Goal: Task Accomplishment & Management: Complete application form

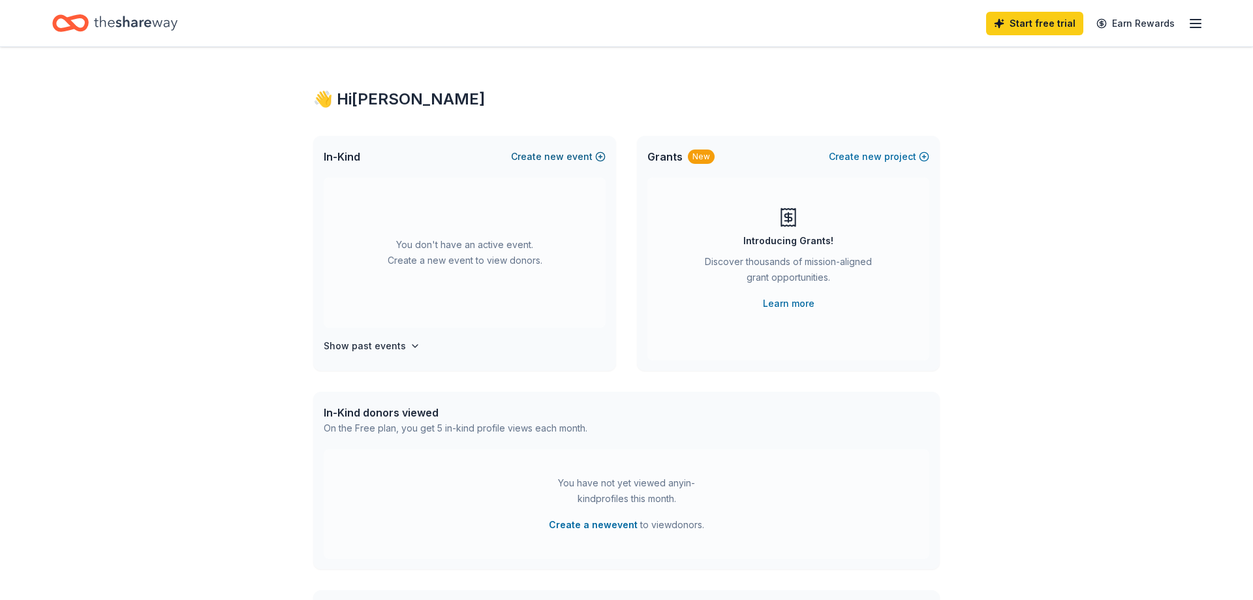
click at [568, 153] on button "Create new event" at bounding box center [558, 157] width 95 height 16
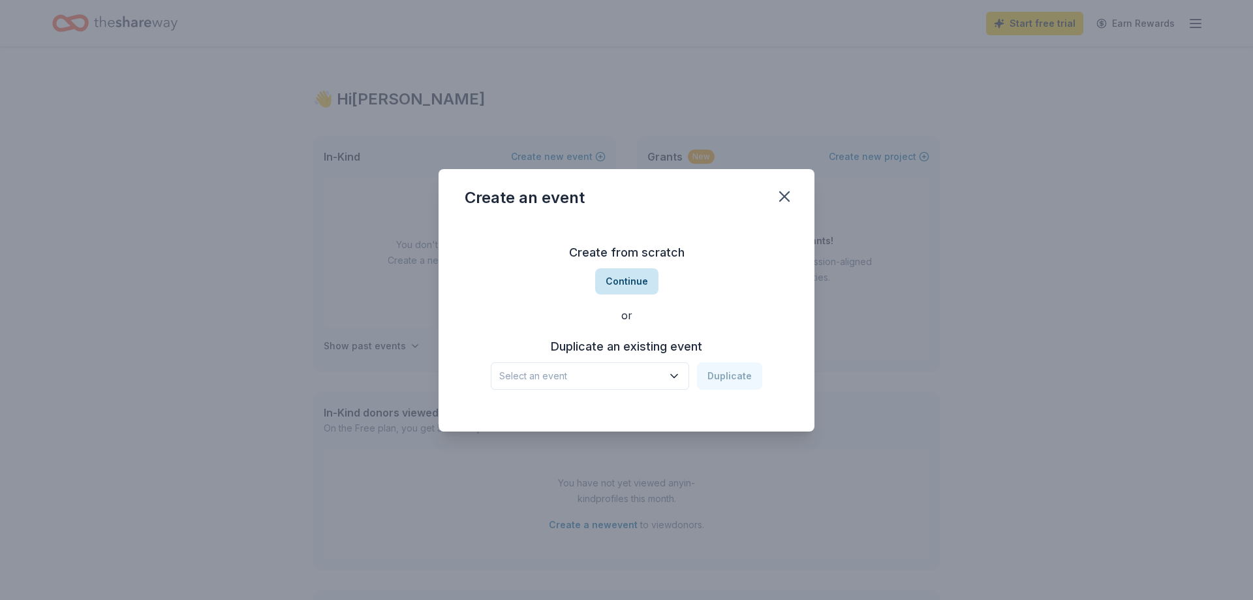
click at [626, 277] on button "Continue" at bounding box center [626, 281] width 63 height 26
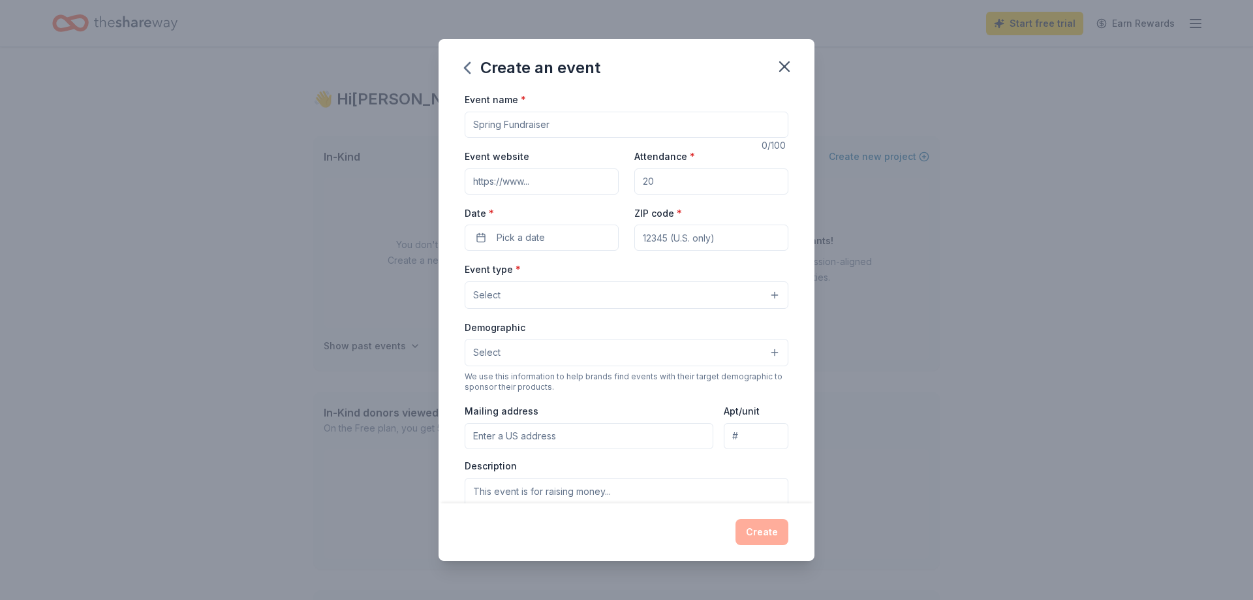
click at [522, 119] on input "Event name *" at bounding box center [627, 125] width 324 height 26
click at [552, 121] on input "Event name *" at bounding box center [627, 125] width 324 height 26
paste input "11th annual “Footloose: Because She Just Wanted to Dance” Gala"
type input "11th annual “Footloose: Because She Just Wanted to Dance” Gala"
click at [533, 178] on input "Event website" at bounding box center [542, 181] width 154 height 26
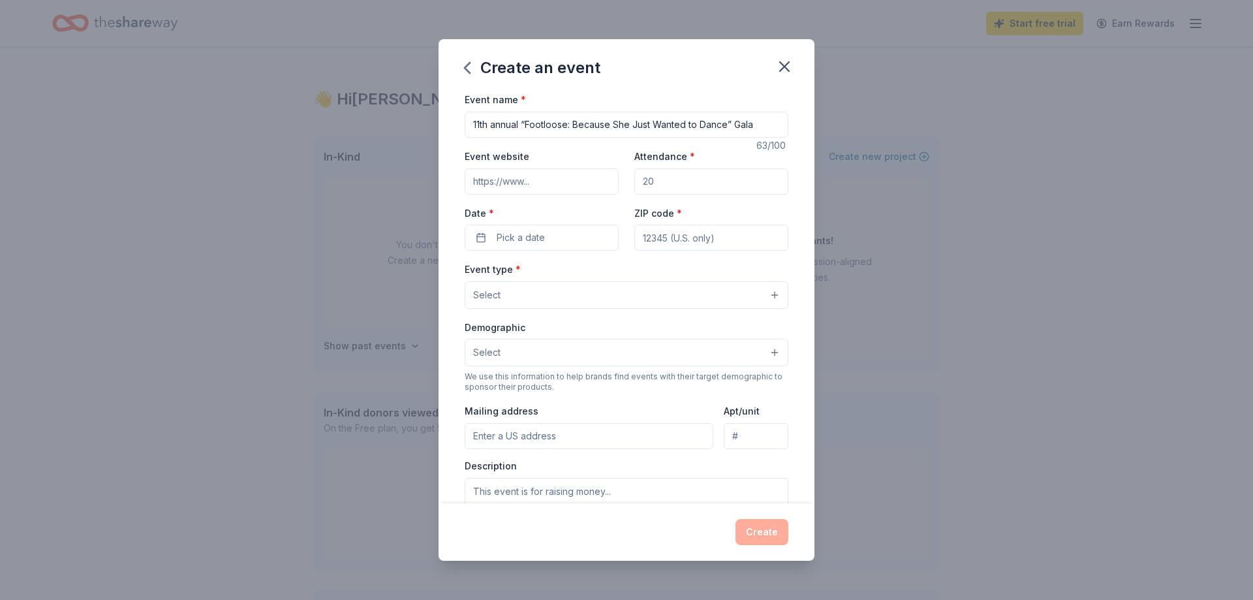
paste input "https://www.kendallburrowsfoundation.org/events"
type input "https://www.kendallburrowsfoundation.org/events"
click at [692, 176] on input "Attendance *" at bounding box center [711, 181] width 154 height 26
type input "2"
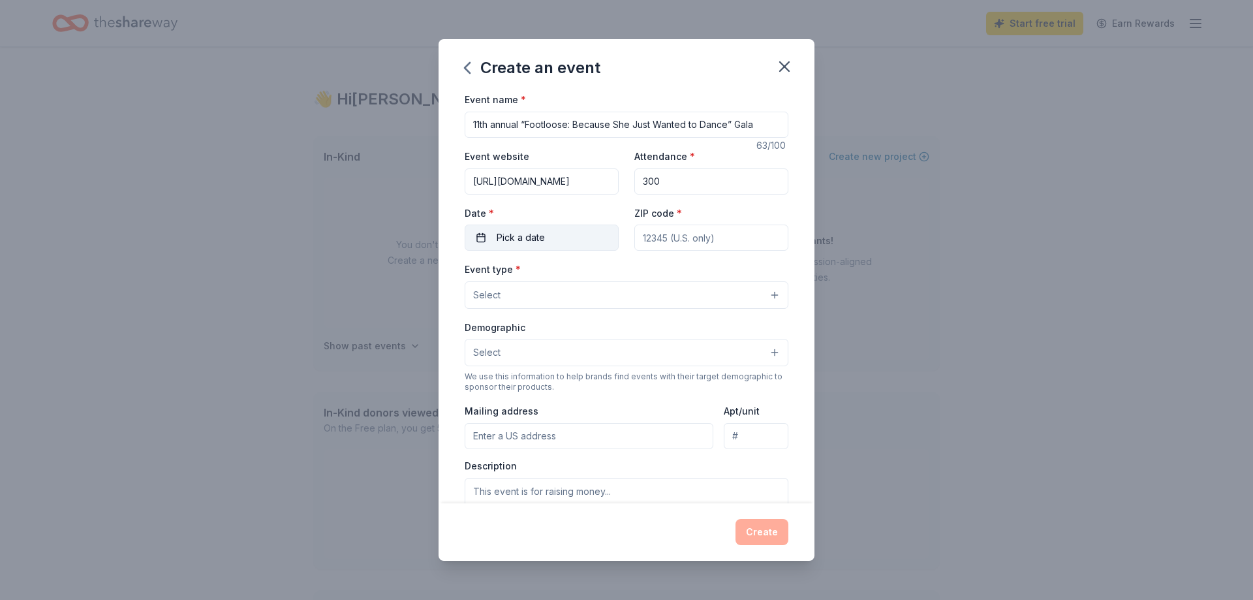
type input "300"
click at [566, 240] on button "Pick a date" at bounding box center [542, 237] width 154 height 26
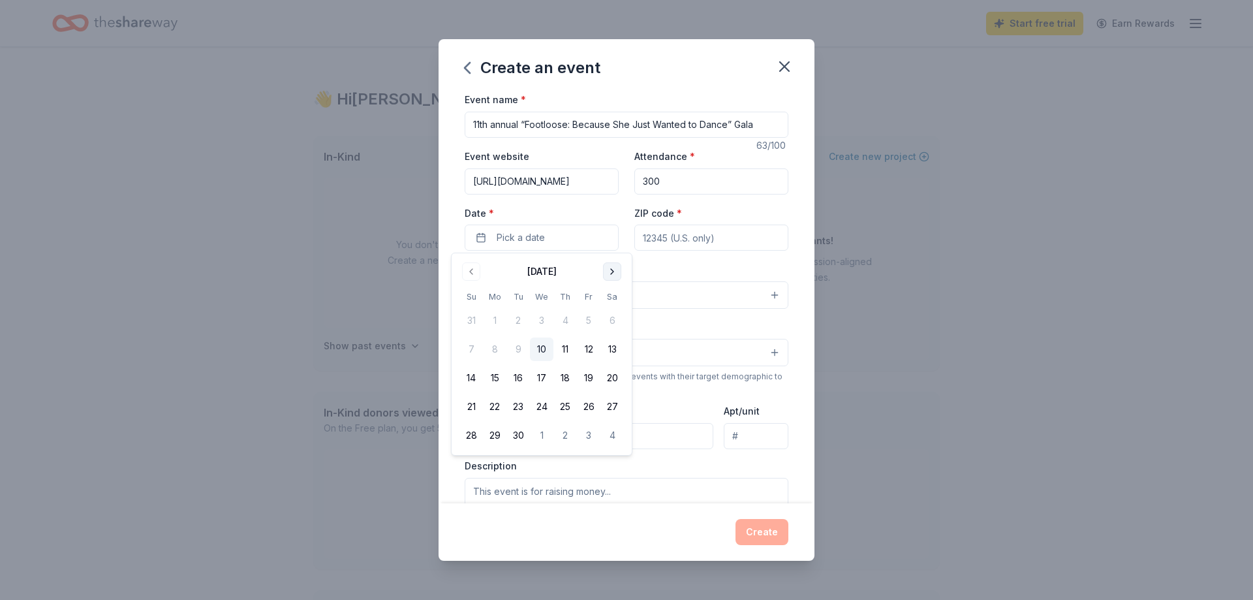
click at [608, 270] on button "Go to next month" at bounding box center [612, 271] width 18 height 18
click at [588, 381] on button "17" at bounding box center [588, 377] width 23 height 23
click at [697, 233] on input "ZIP code *" at bounding box center [711, 237] width 154 height 26
type input "21093"
click at [581, 286] on button "Select" at bounding box center [627, 294] width 324 height 27
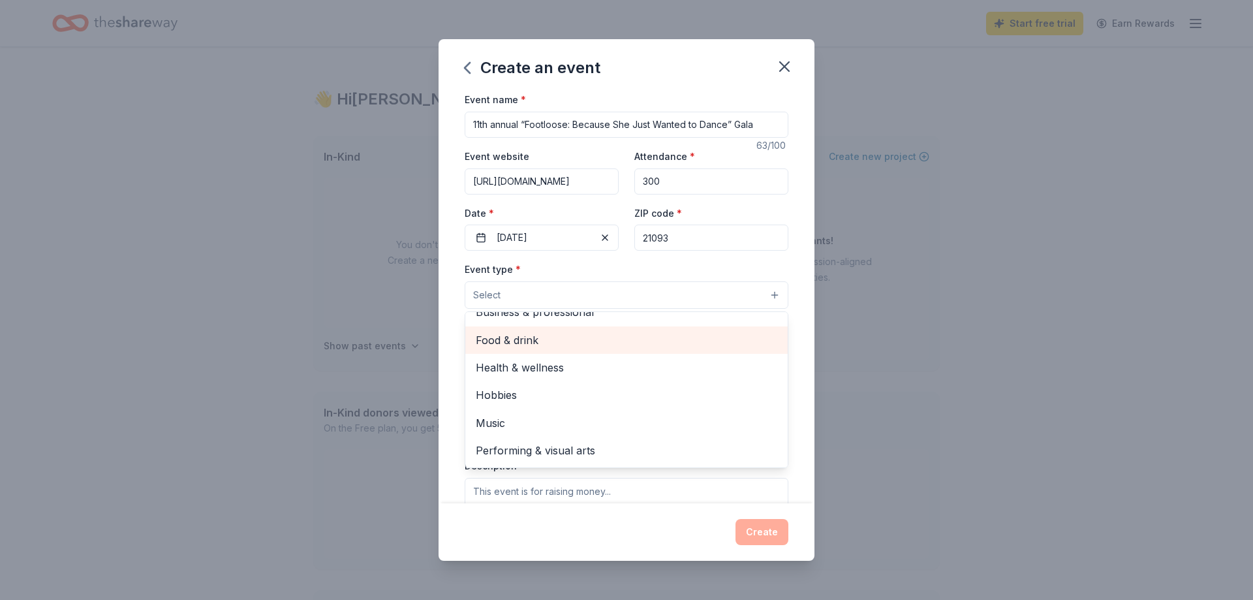
scroll to position [0, 0]
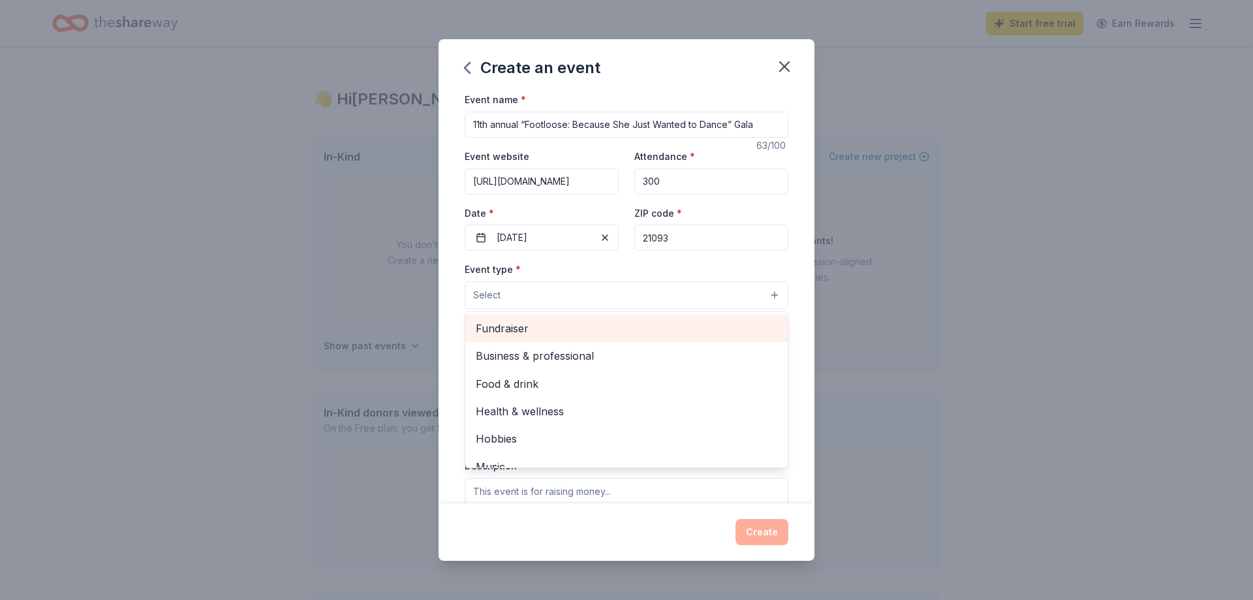
click at [489, 326] on span "Fundraiser" at bounding box center [627, 328] width 302 height 17
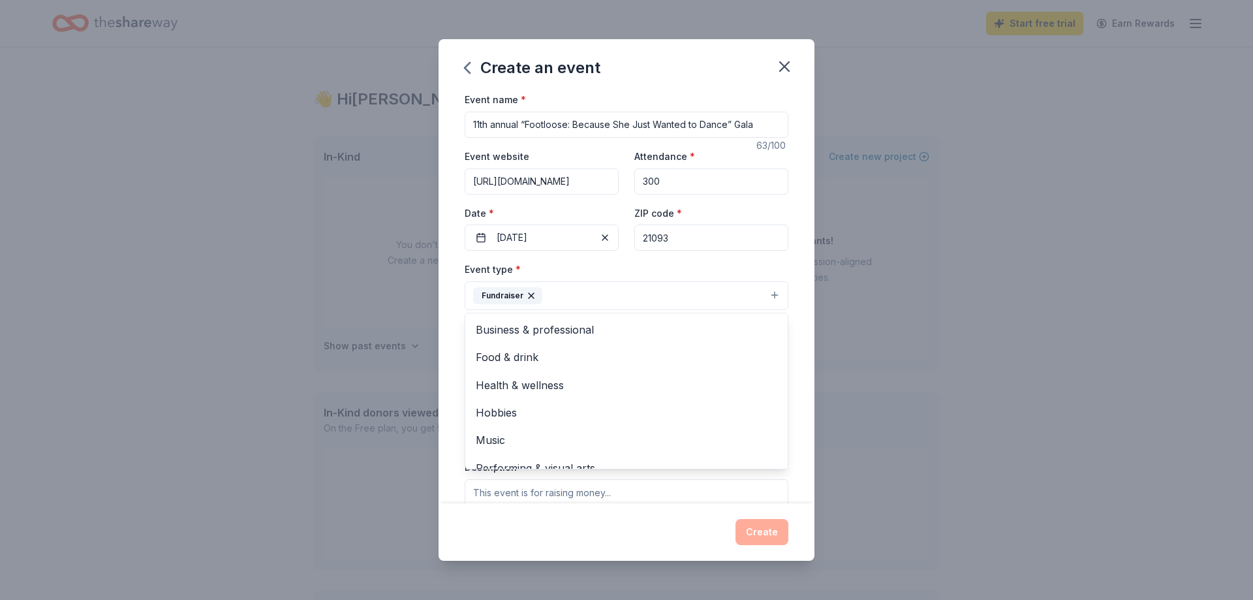
click at [643, 266] on div "Event type * Fundraiser Business & professional Food & drink Health & wellness …" at bounding box center [627, 285] width 324 height 49
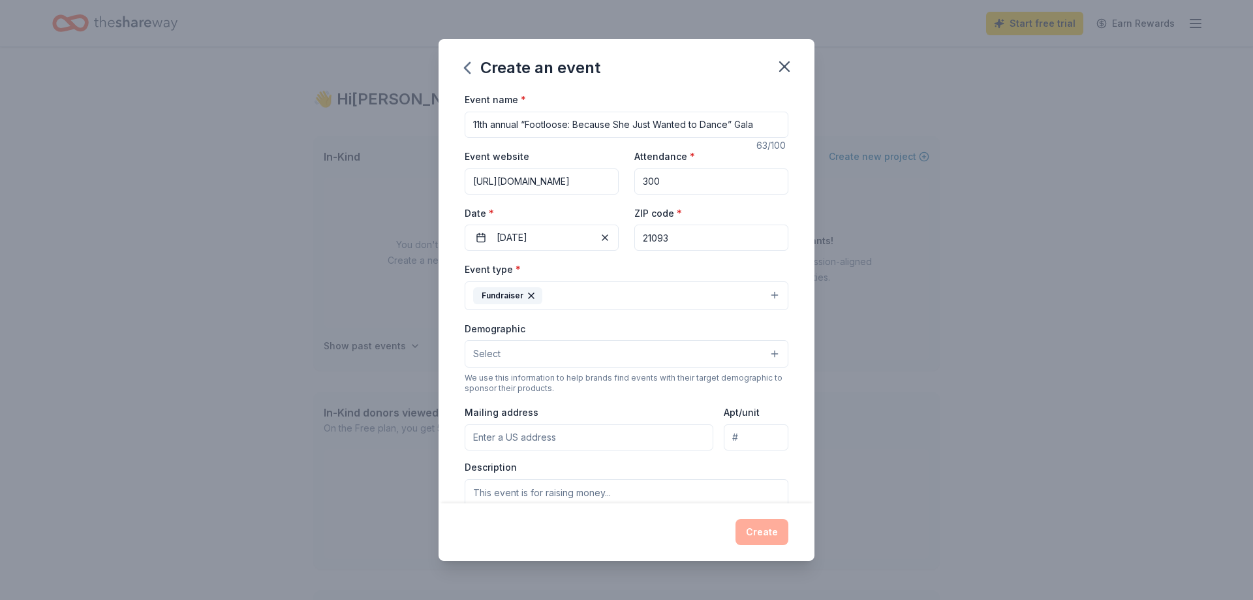
click at [484, 364] on button "Select" at bounding box center [627, 353] width 324 height 27
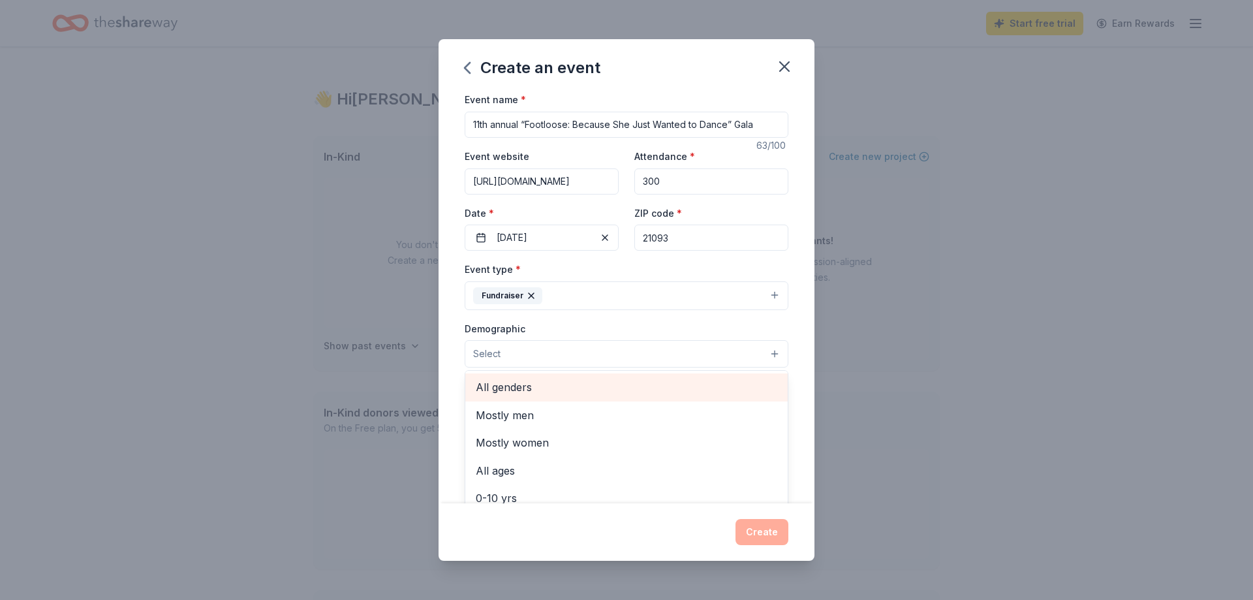
click at [503, 382] on span "All genders" at bounding box center [627, 387] width 302 height 17
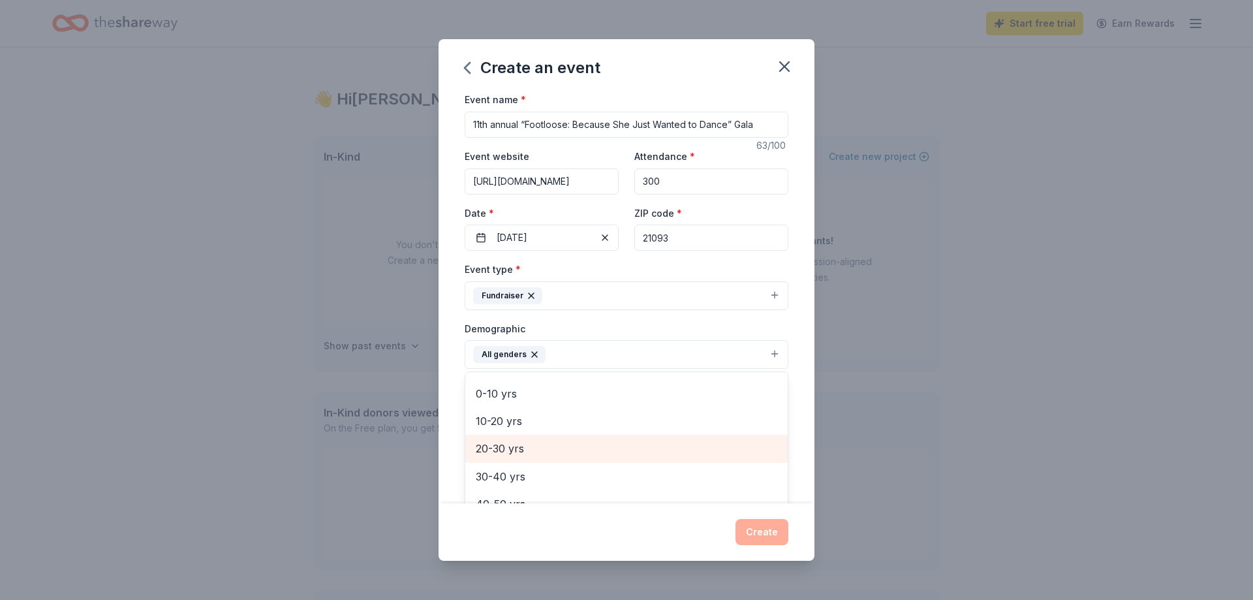
click at [542, 441] on span "20-30 yrs" at bounding box center [627, 448] width 302 height 17
click at [533, 452] on span "30-40 yrs" at bounding box center [627, 448] width 302 height 17
click at [534, 459] on div "40-50 yrs" at bounding box center [626, 448] width 322 height 27
click at [534, 459] on div "50-60 yrs" at bounding box center [626, 448] width 322 height 27
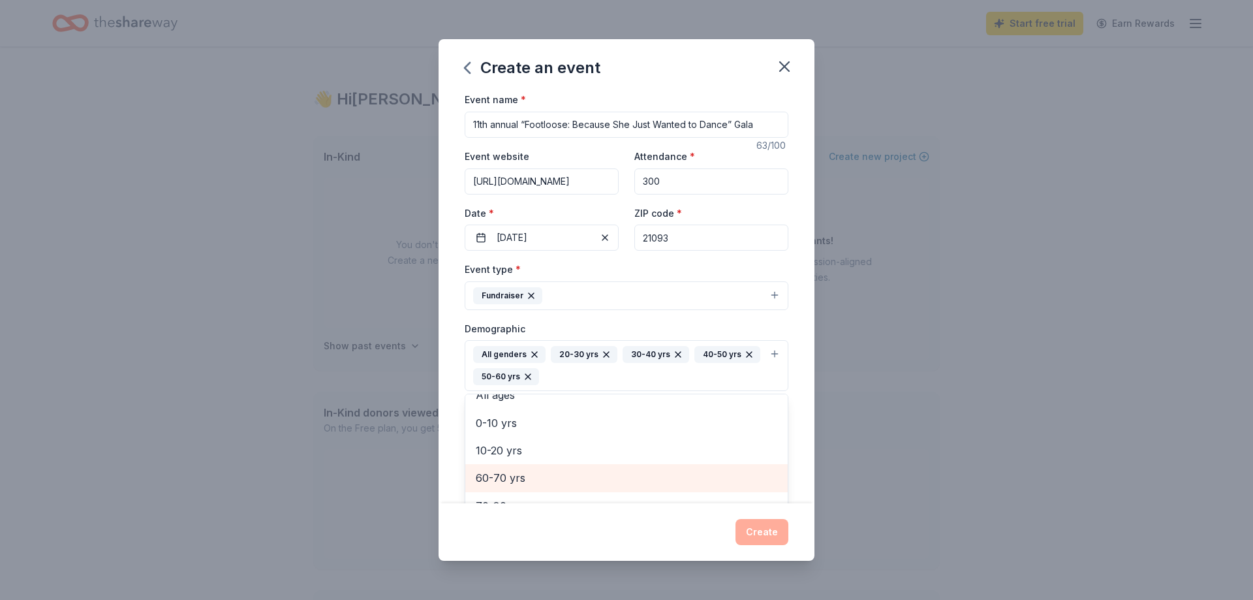
click at [542, 467] on div "60-70 yrs" at bounding box center [626, 477] width 322 height 27
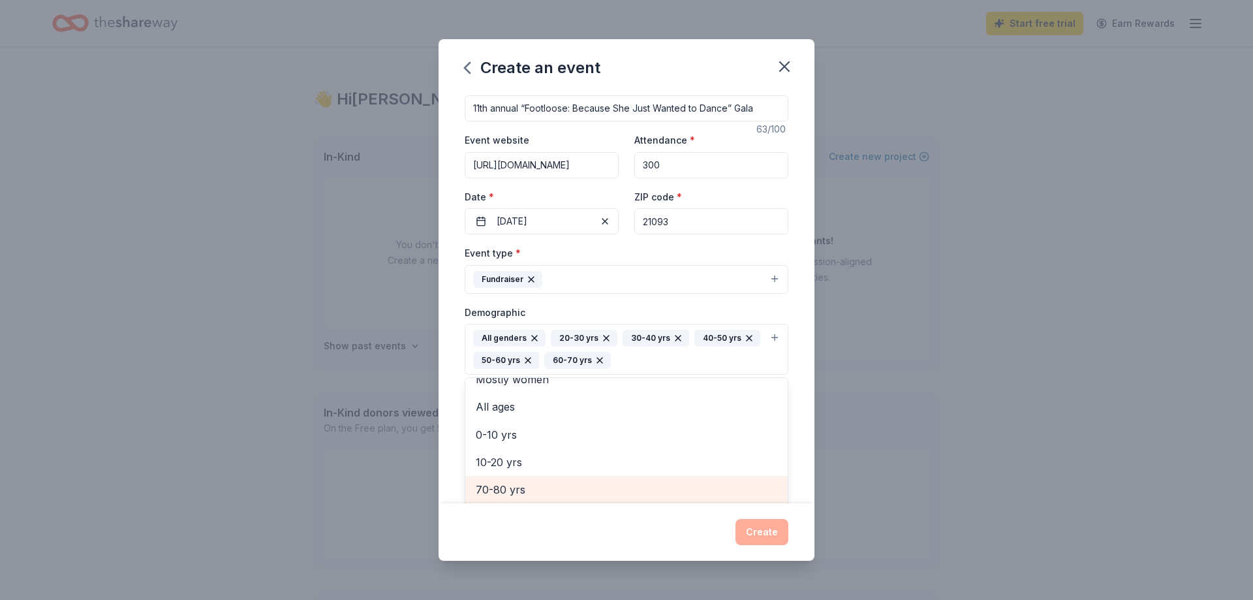
click at [536, 482] on span "70-80 yrs" at bounding box center [627, 489] width 302 height 17
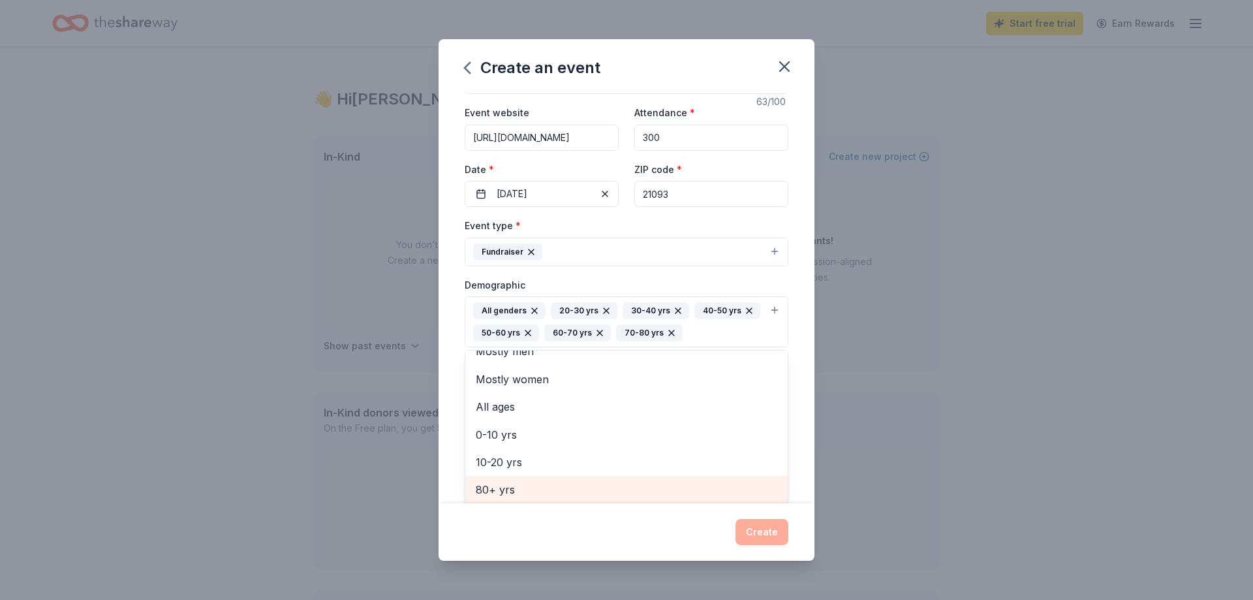
click at [540, 484] on span "80+ yrs" at bounding box center [627, 489] width 302 height 17
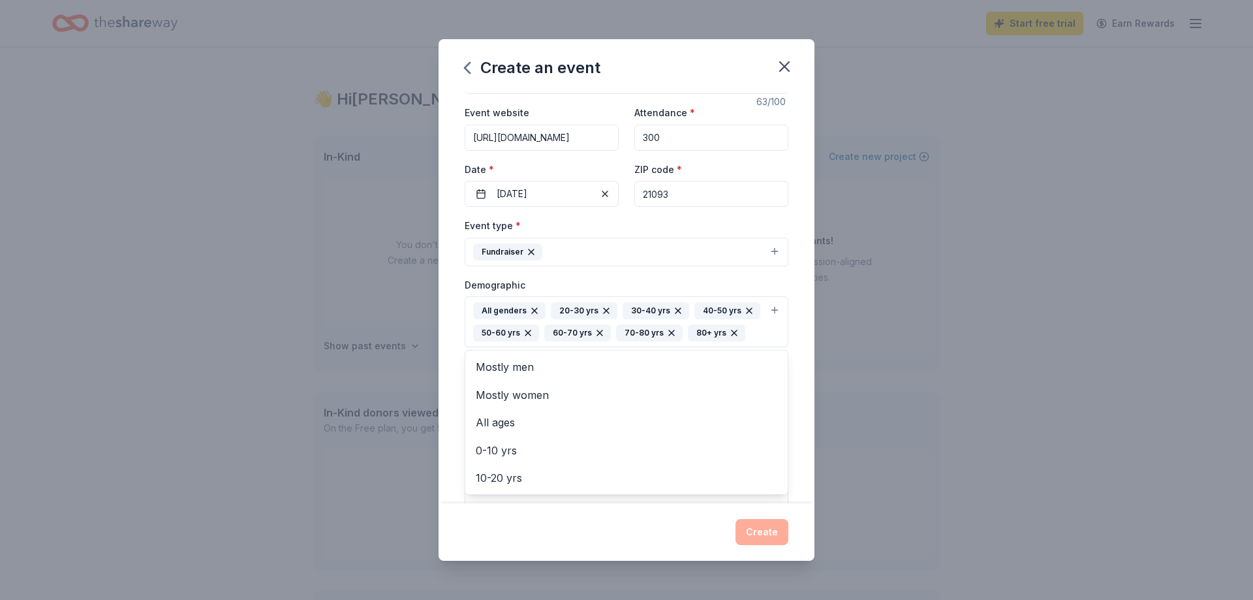
click at [542, 529] on div "Create an event Event name * 11th annual “Footloose: Because She Just Wanted to…" at bounding box center [627, 299] width 376 height 521
click at [526, 415] on input "Mailing address" at bounding box center [589, 417] width 249 height 26
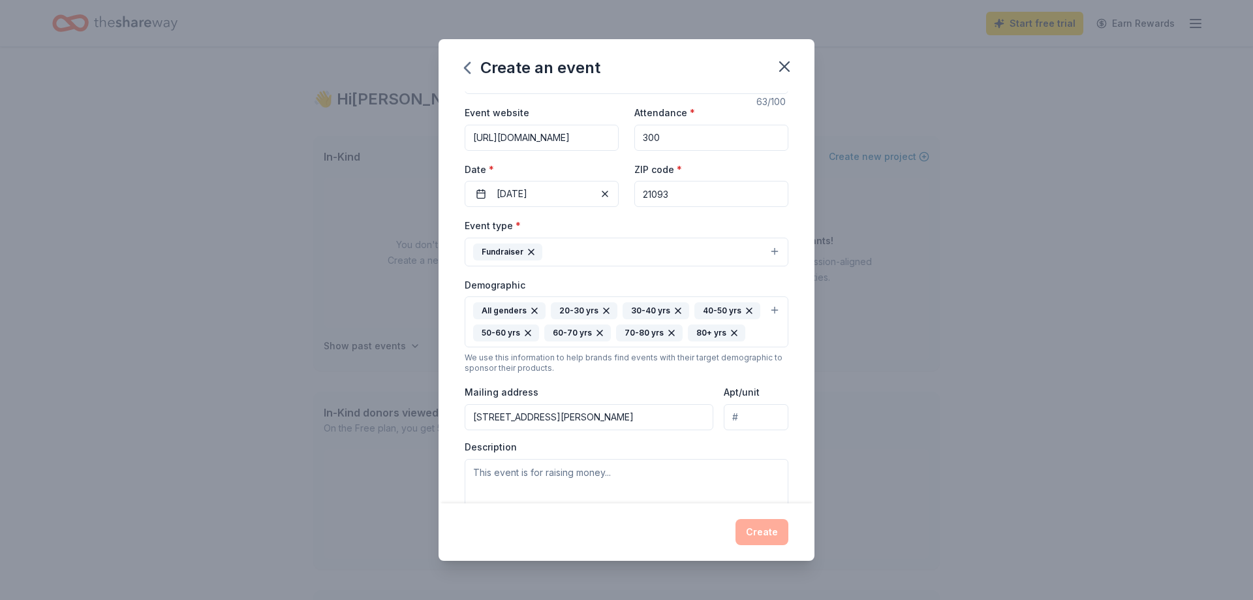
type input "8 Fox Knoll Court, Timonium, MD, 21093"
click at [531, 478] on textarea at bounding box center [627, 488] width 324 height 59
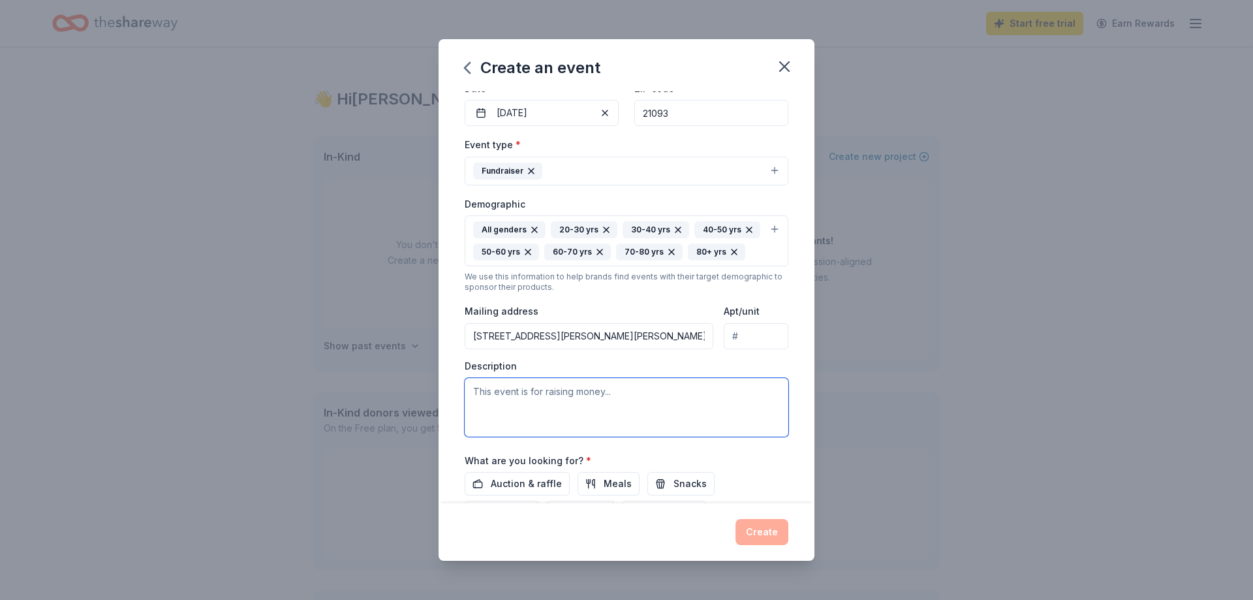
scroll to position [200, 0]
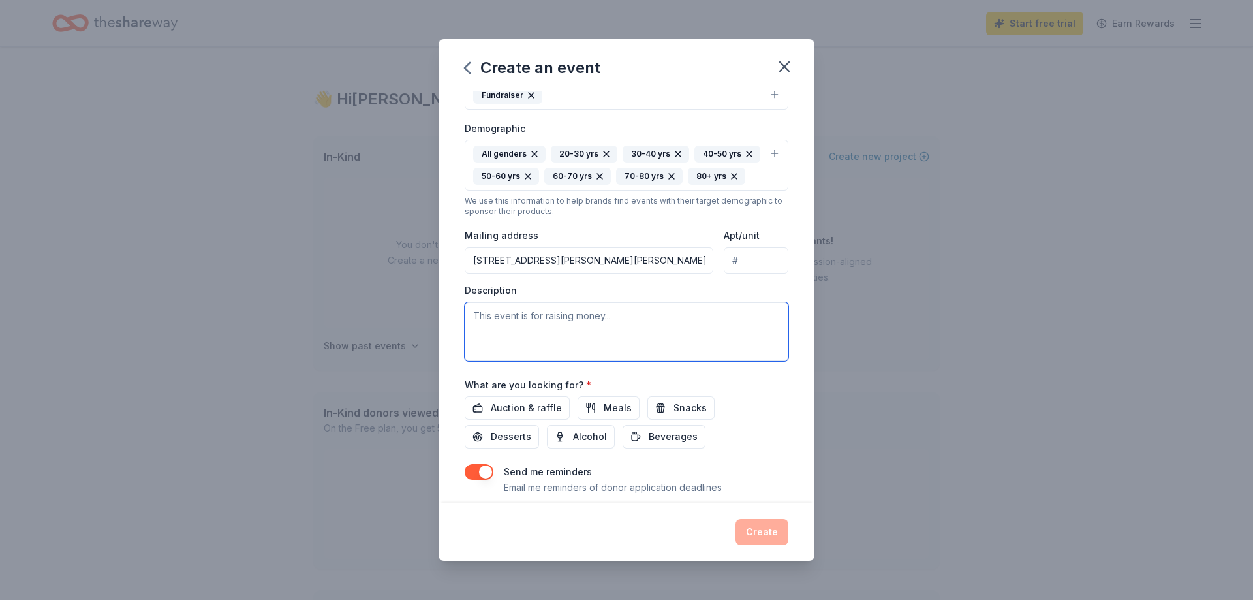
click at [493, 330] on textarea at bounding box center [627, 331] width 324 height 59
paste textarea "We are thrilled to announce the 11th Annual [PERSON_NAME] Foundation Gala on [D…"
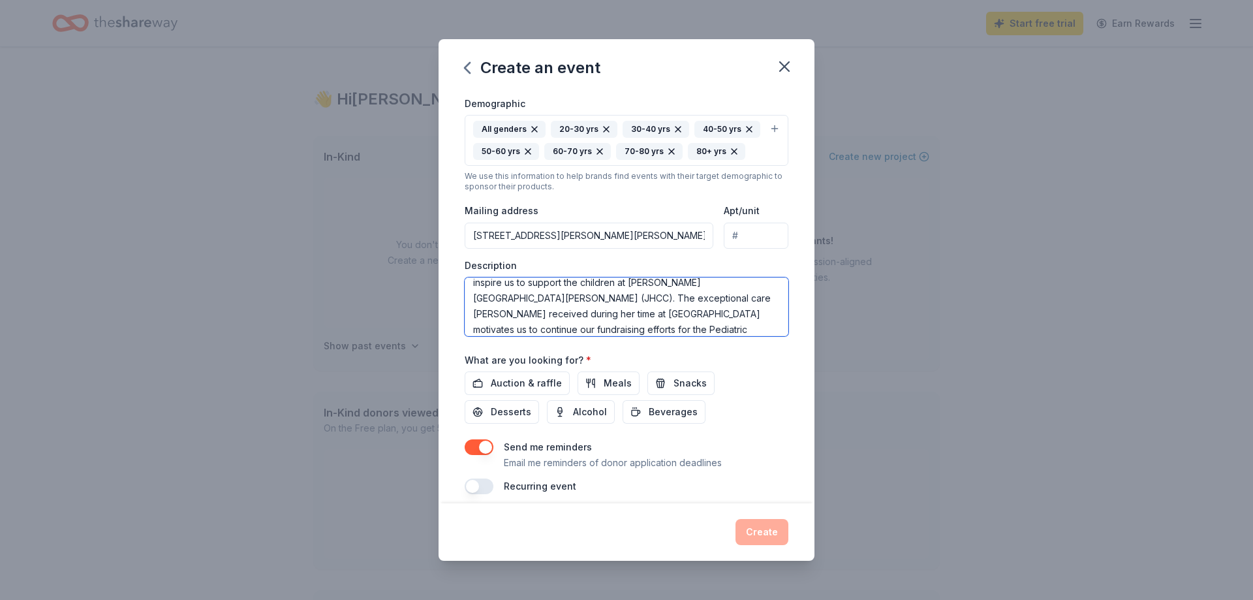
scroll to position [236, 0]
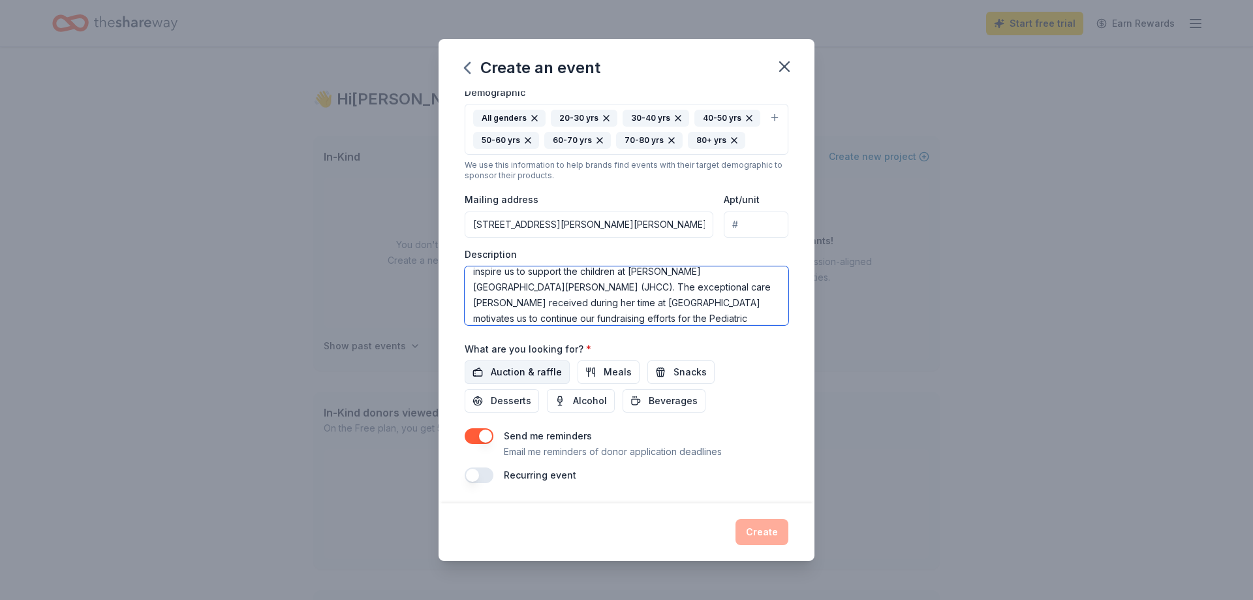
type textarea "We are thrilled to announce the 11th Annual [PERSON_NAME] Foundation Gala on [D…"
click at [489, 372] on button "Auction & raffle" at bounding box center [517, 371] width 105 height 23
click at [480, 475] on button "button" at bounding box center [479, 475] width 29 height 16
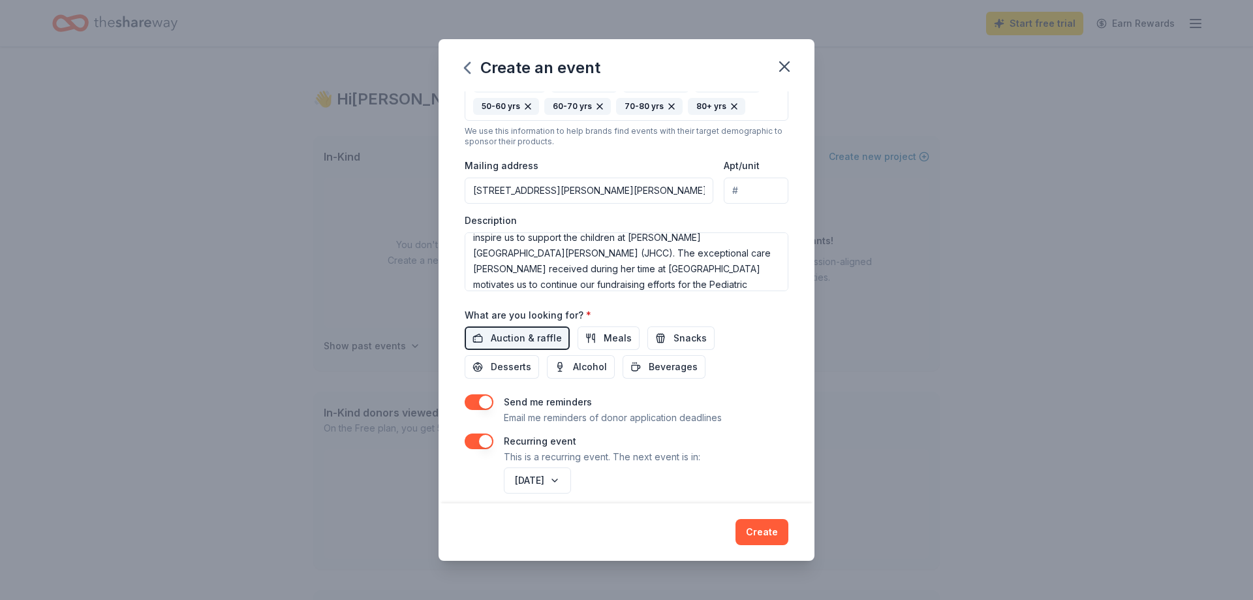
scroll to position [283, 0]
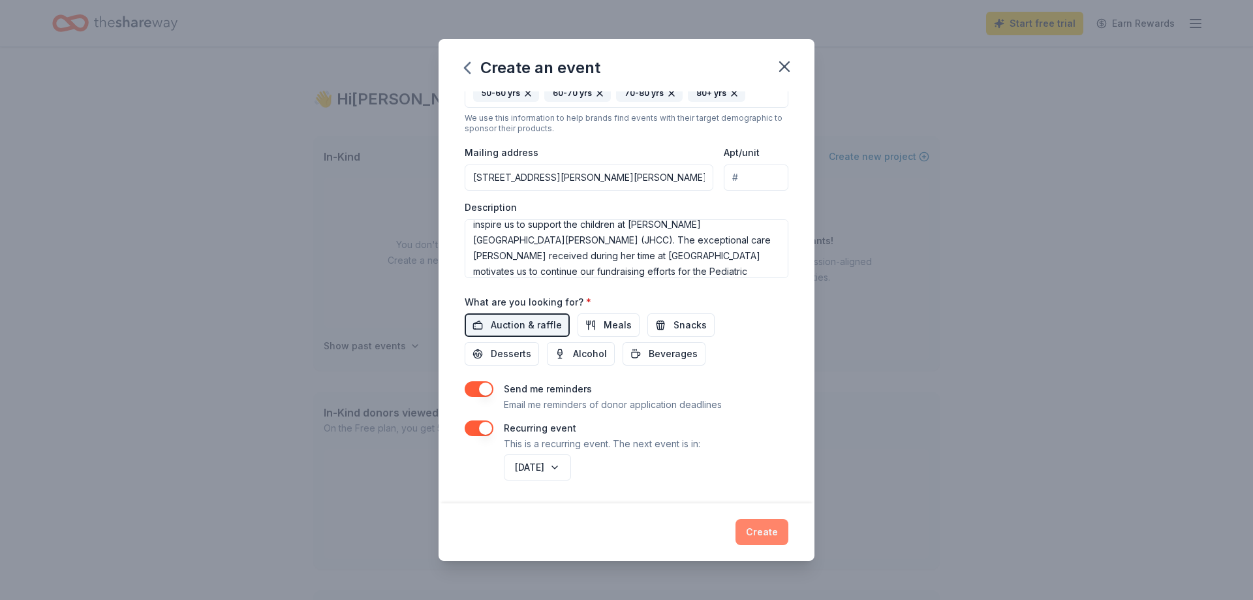
click at [752, 533] on button "Create" at bounding box center [761, 532] width 53 height 26
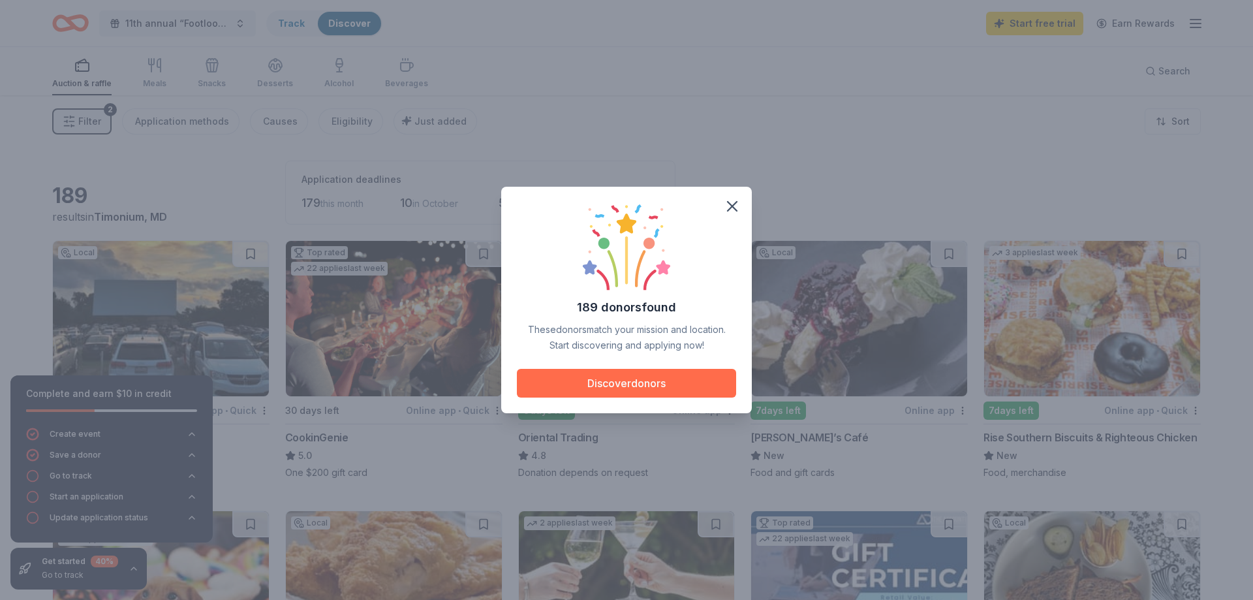
click at [649, 384] on button "Discover donors" at bounding box center [626, 383] width 219 height 29
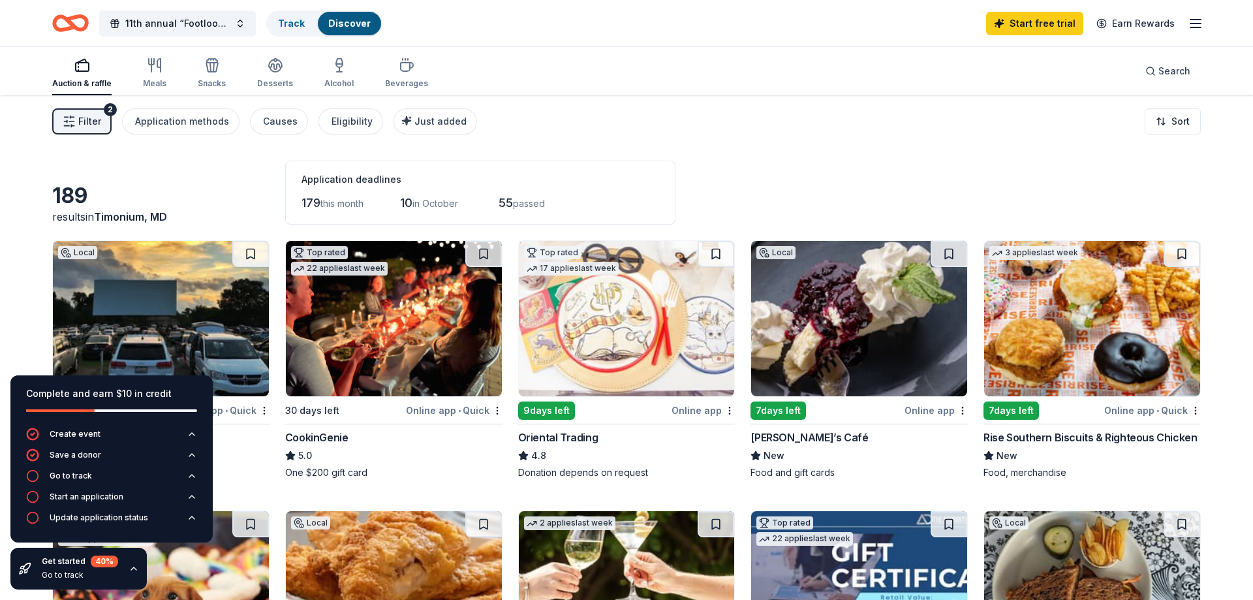
click at [135, 569] on icon "button" at bounding box center [134, 568] width 10 height 10
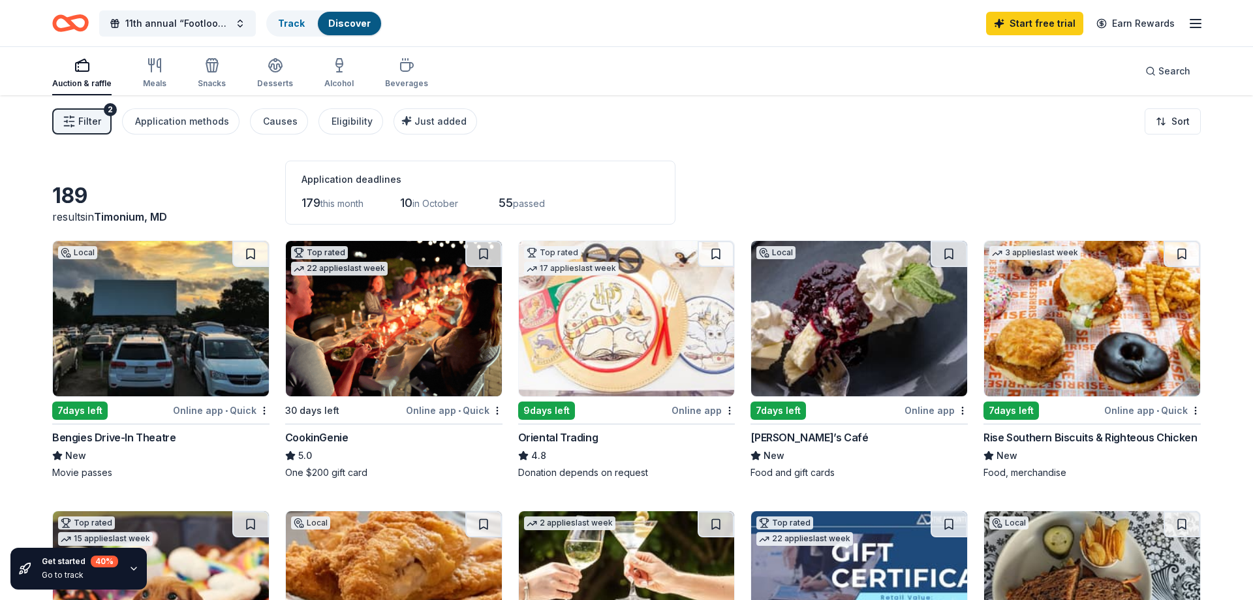
click at [113, 347] on img at bounding box center [161, 318] width 216 height 155
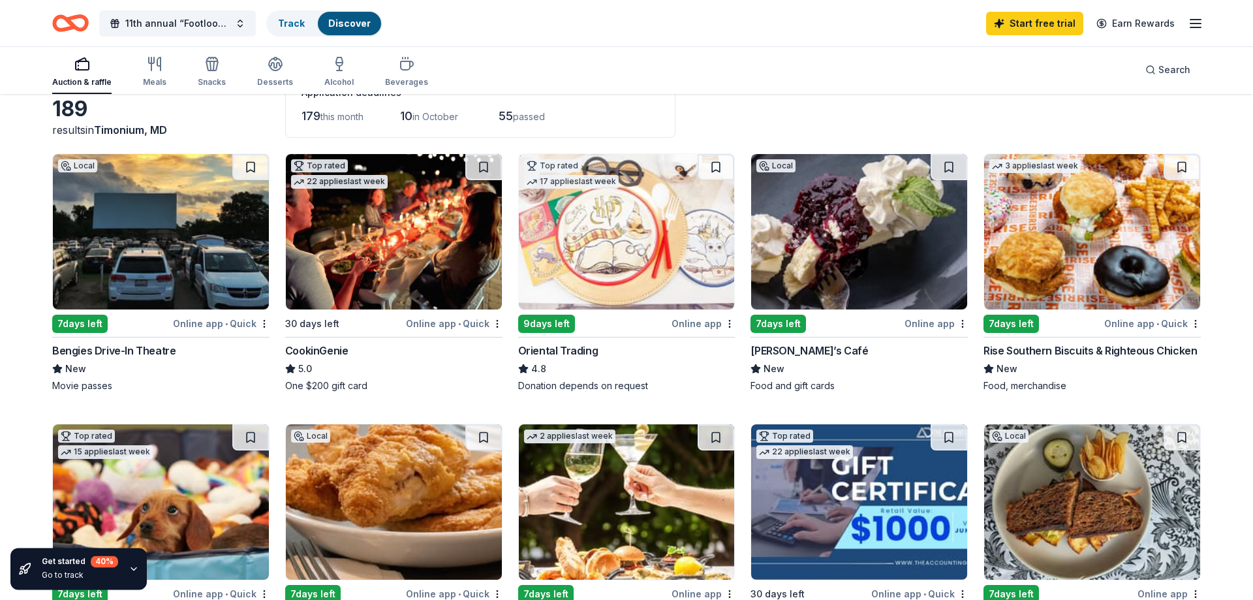
scroll to position [133, 0]
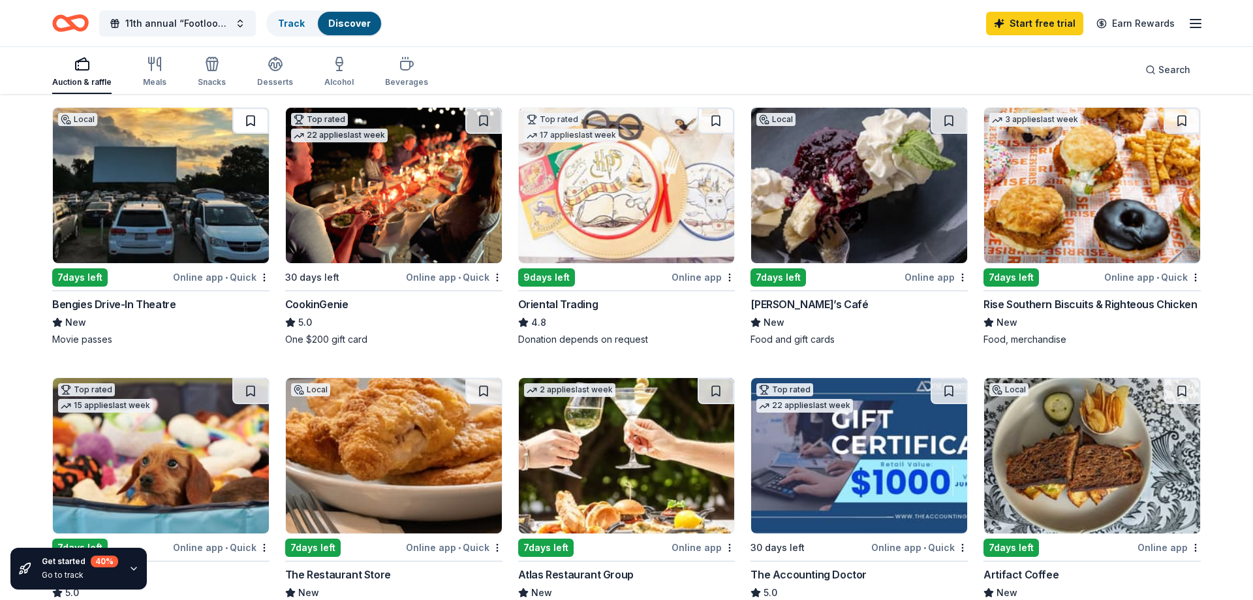
click at [253, 116] on button at bounding box center [250, 121] width 37 height 26
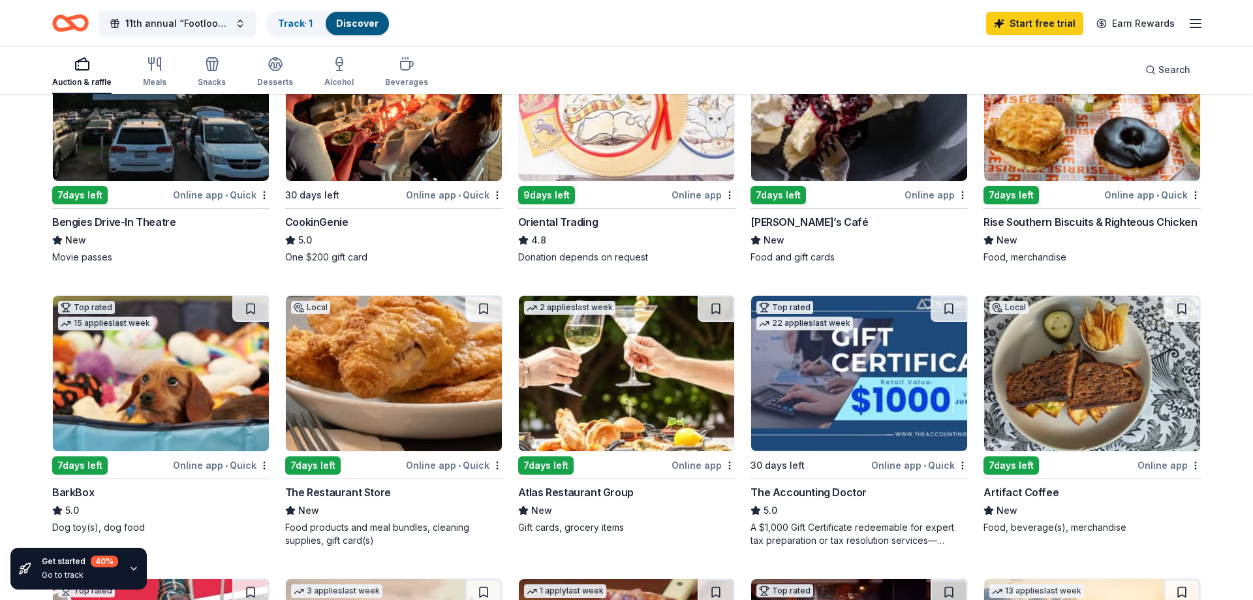
scroll to position [266, 0]
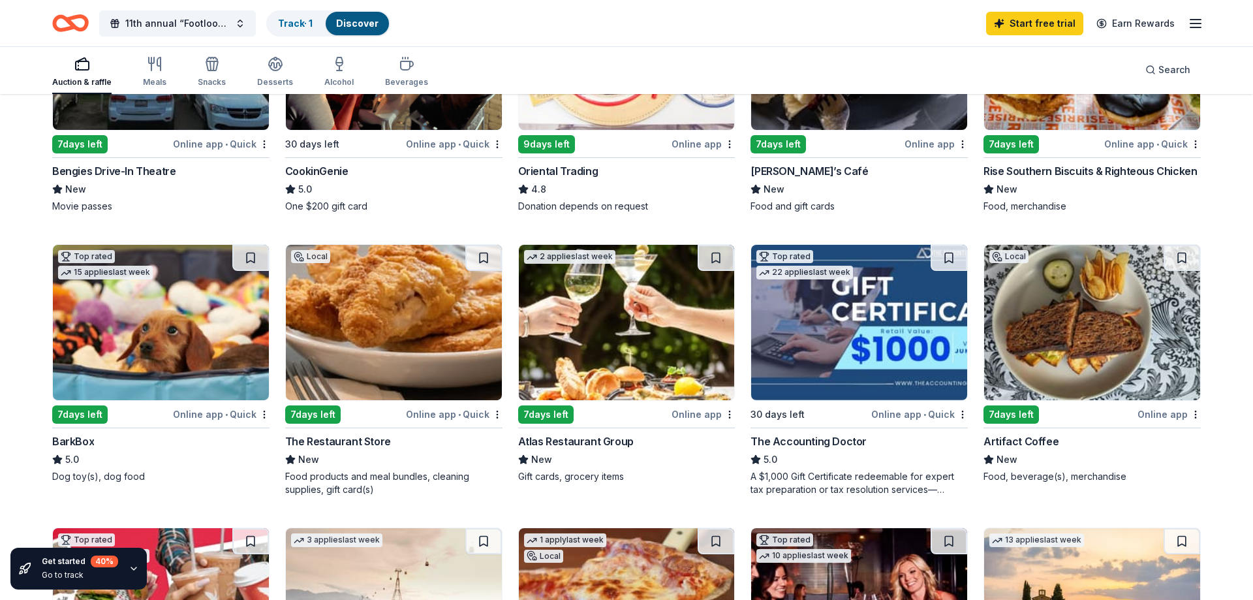
click at [123, 326] on img at bounding box center [161, 322] width 216 height 155
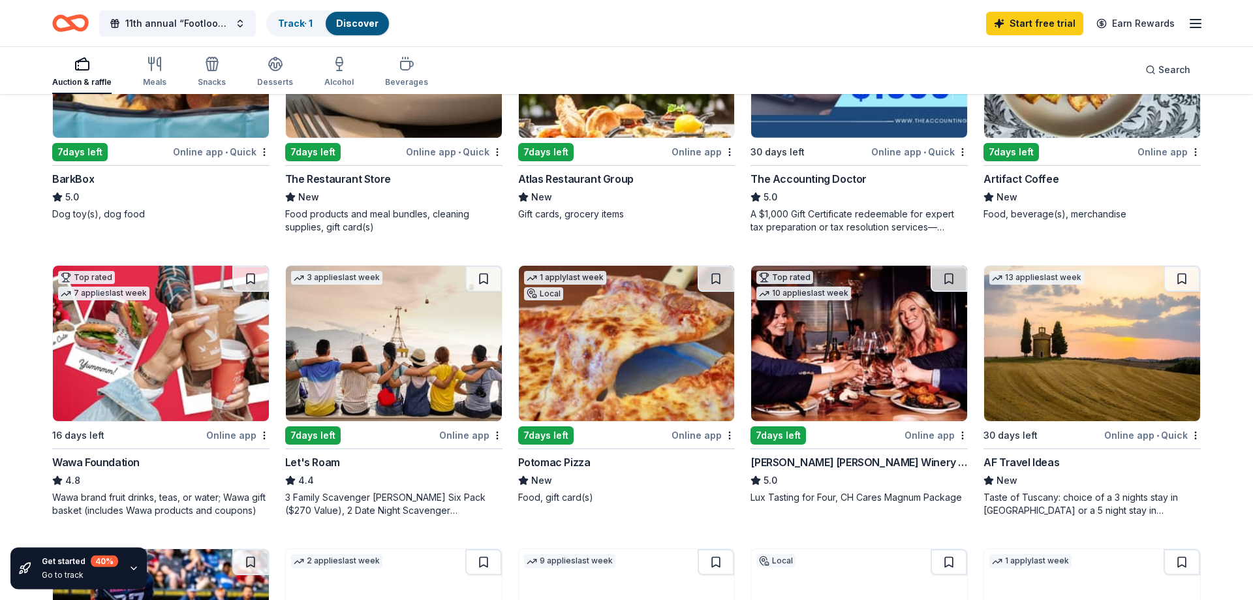
scroll to position [599, 0]
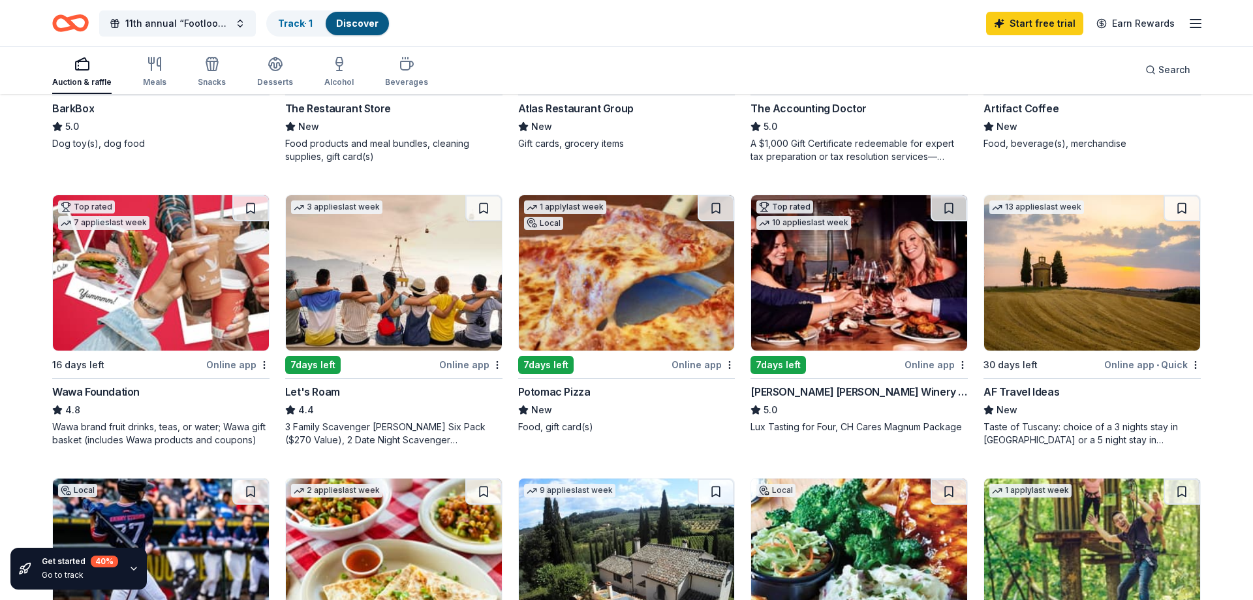
click at [461, 362] on div "Online app" at bounding box center [470, 364] width 63 height 16
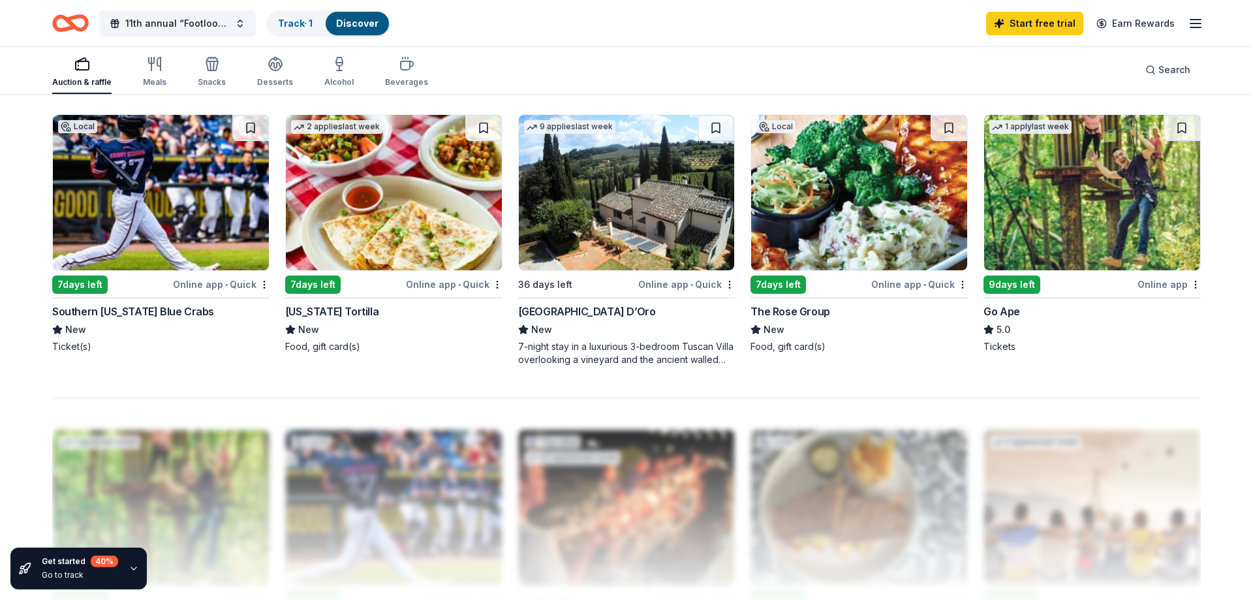
scroll to position [865, 0]
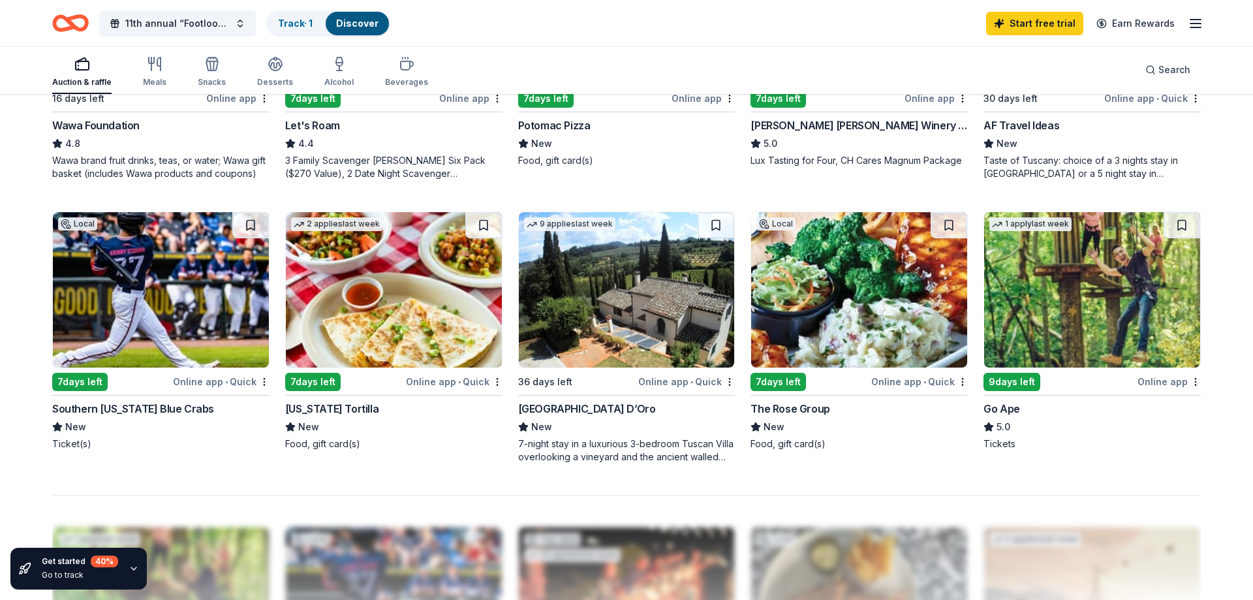
click at [1154, 379] on div "Online app" at bounding box center [1169, 381] width 63 height 16
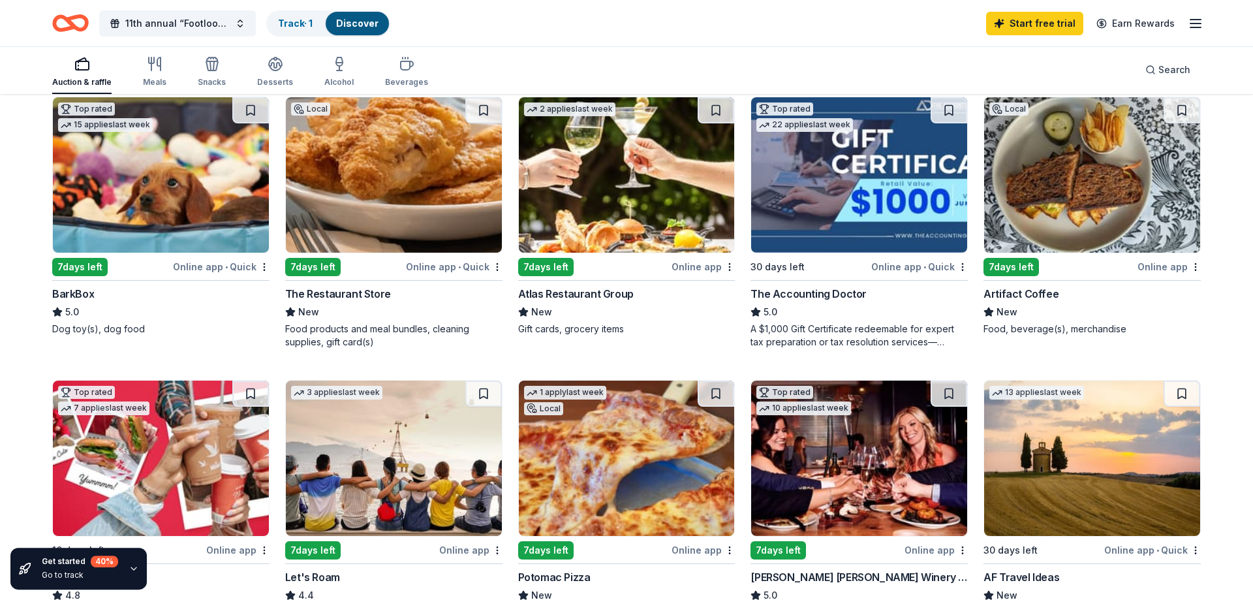
scroll to position [266, 0]
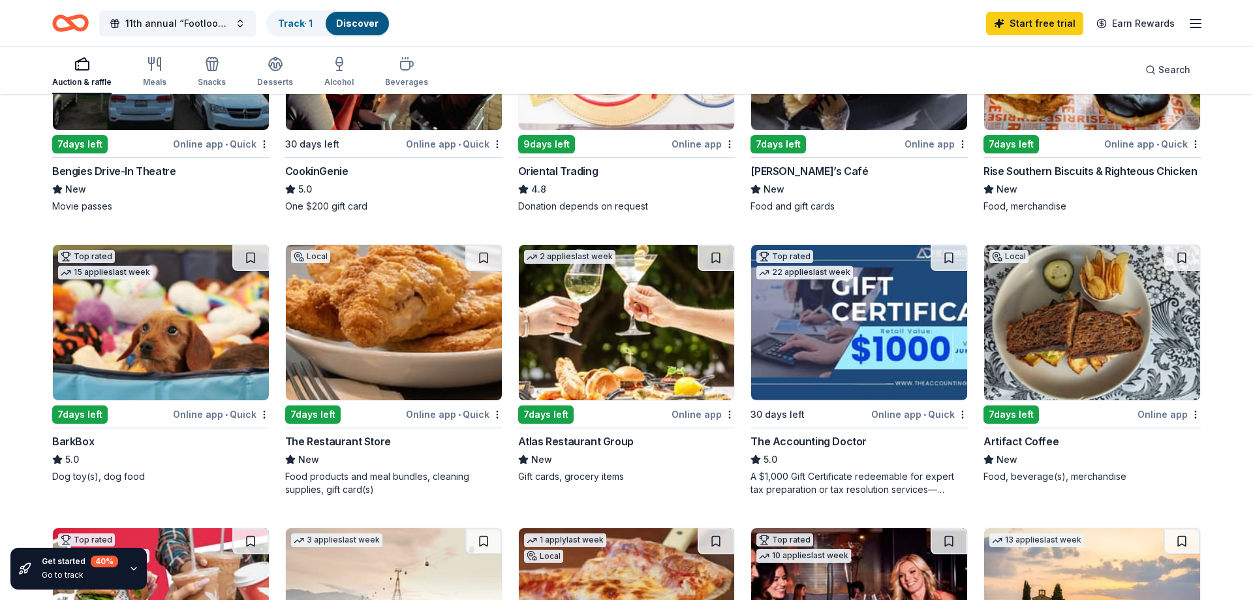
click at [696, 415] on div "Online app" at bounding box center [703, 414] width 63 height 16
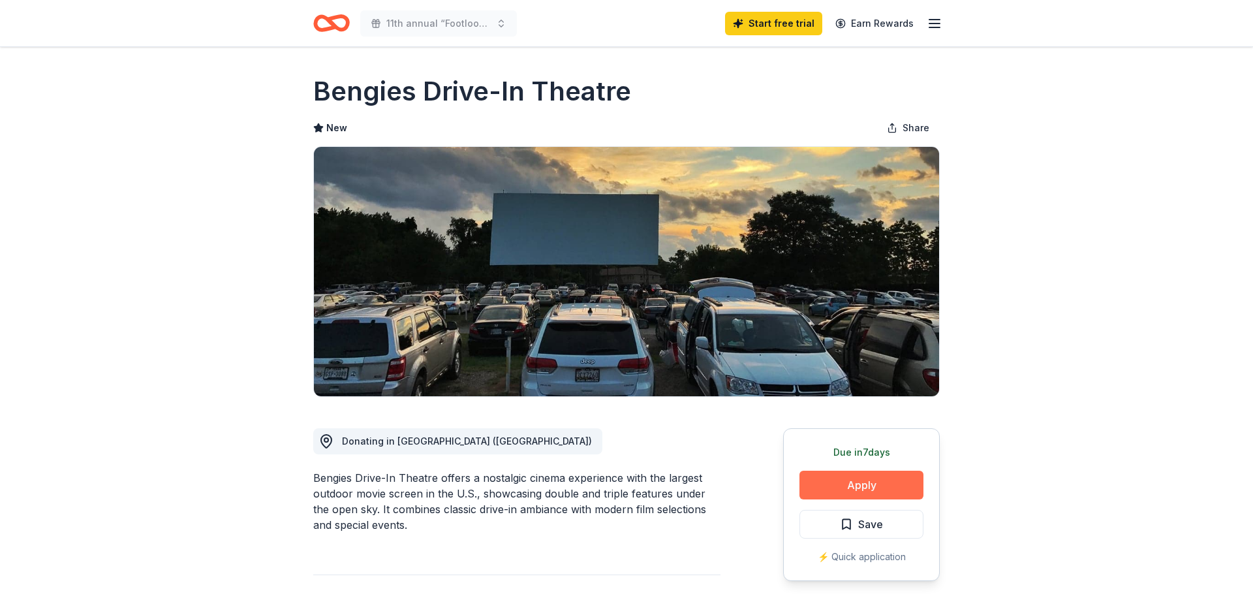
click at [889, 493] on button "Apply" at bounding box center [861, 485] width 124 height 29
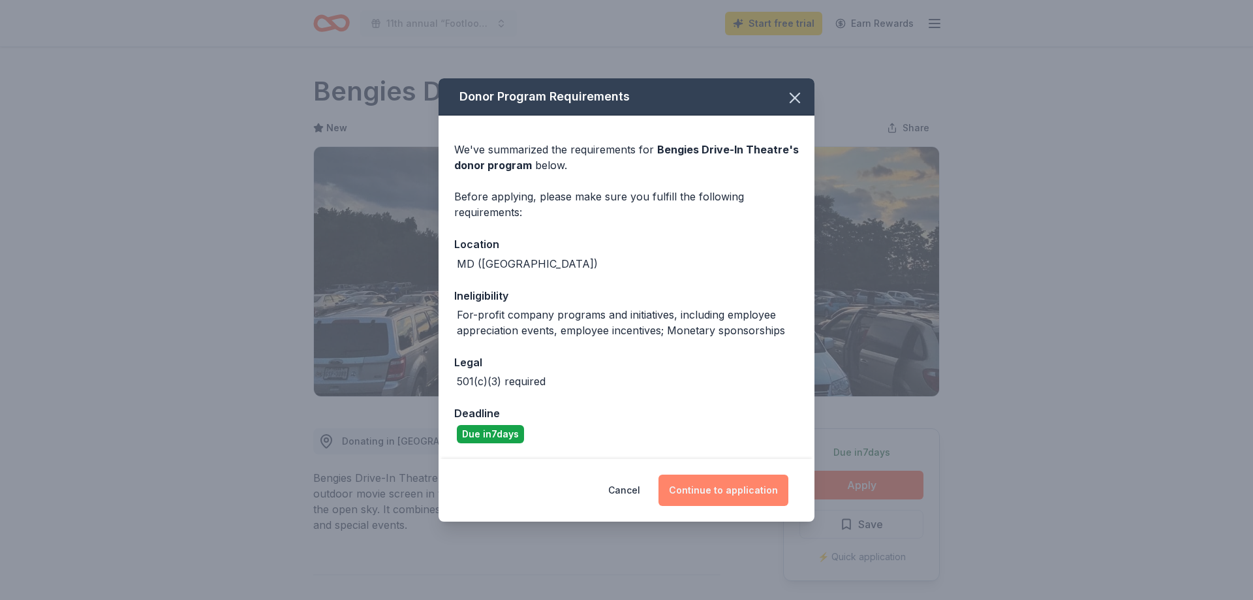
click at [743, 496] on button "Continue to application" at bounding box center [723, 489] width 130 height 31
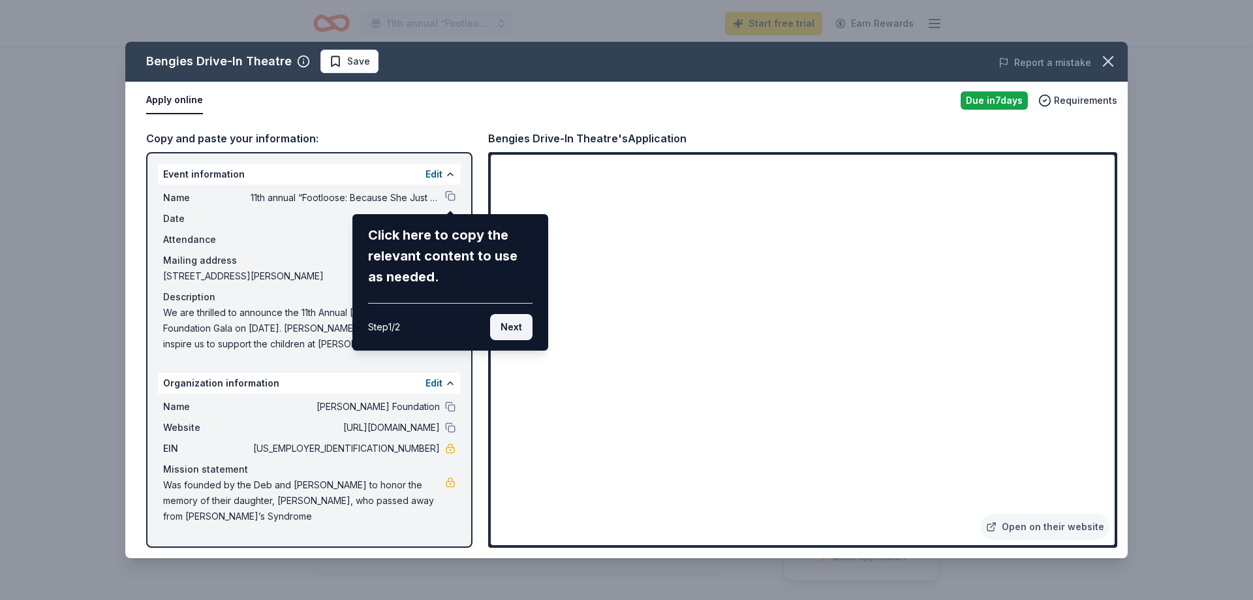
click at [514, 322] on button "Next" at bounding box center [511, 327] width 42 height 26
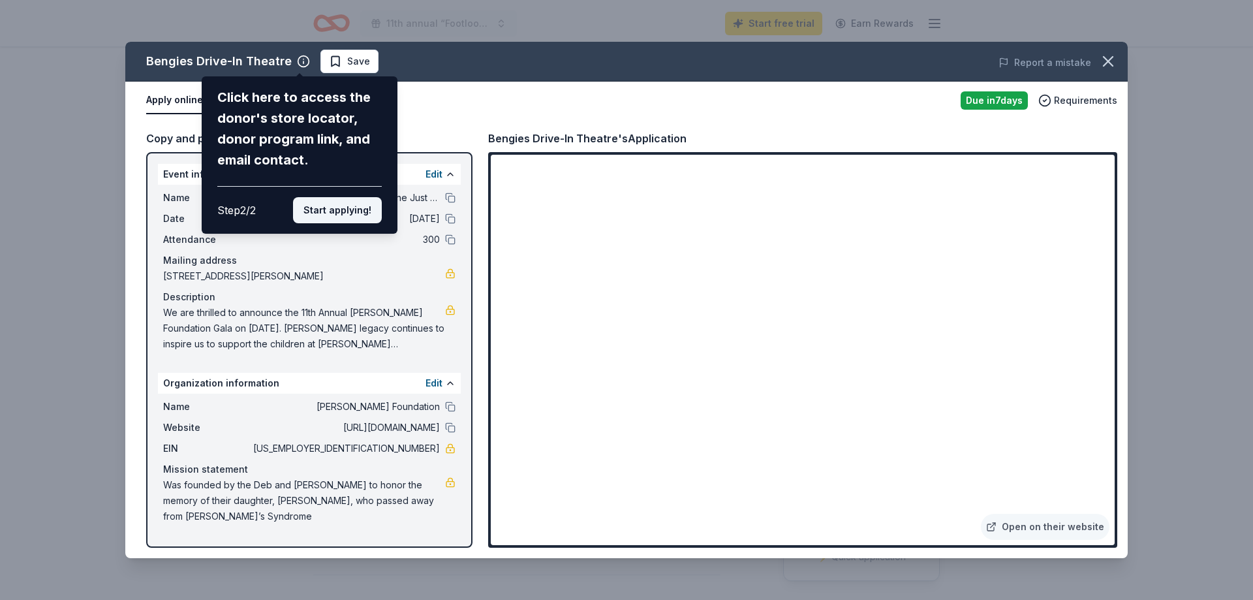
click at [354, 197] on button "Start applying!" at bounding box center [337, 210] width 89 height 26
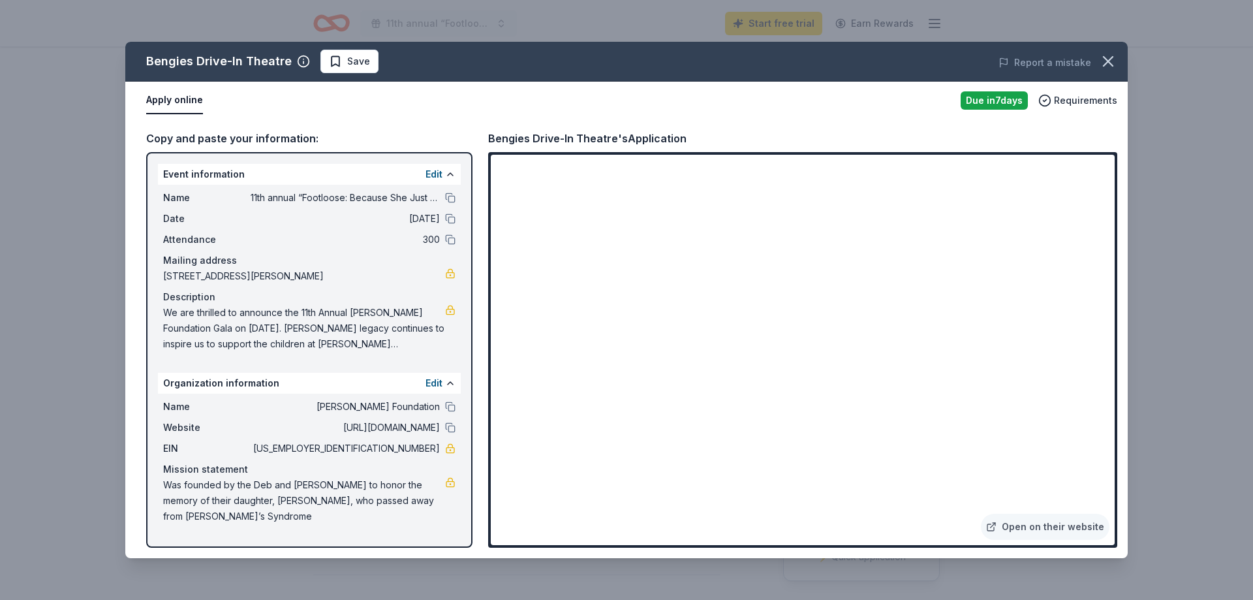
click at [925, 377] on div "Bengies Drive-In Theatre Save Report a mistake Apply online Due in 7 days Requi…" at bounding box center [626, 300] width 1002 height 516
click at [354, 201] on span "11th annual “Footloose: Because She Just Wanted to Dance” Gala" at bounding box center [345, 198] width 189 height 16
click at [452, 200] on button at bounding box center [450, 198] width 10 height 10
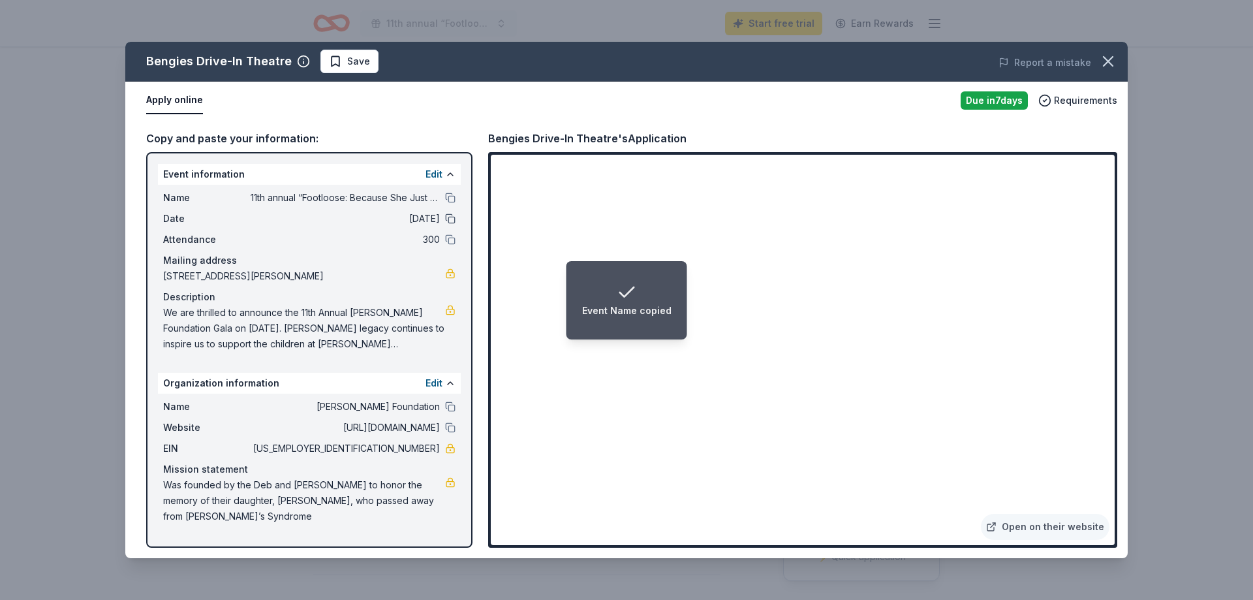
click at [449, 215] on button at bounding box center [450, 218] width 10 height 10
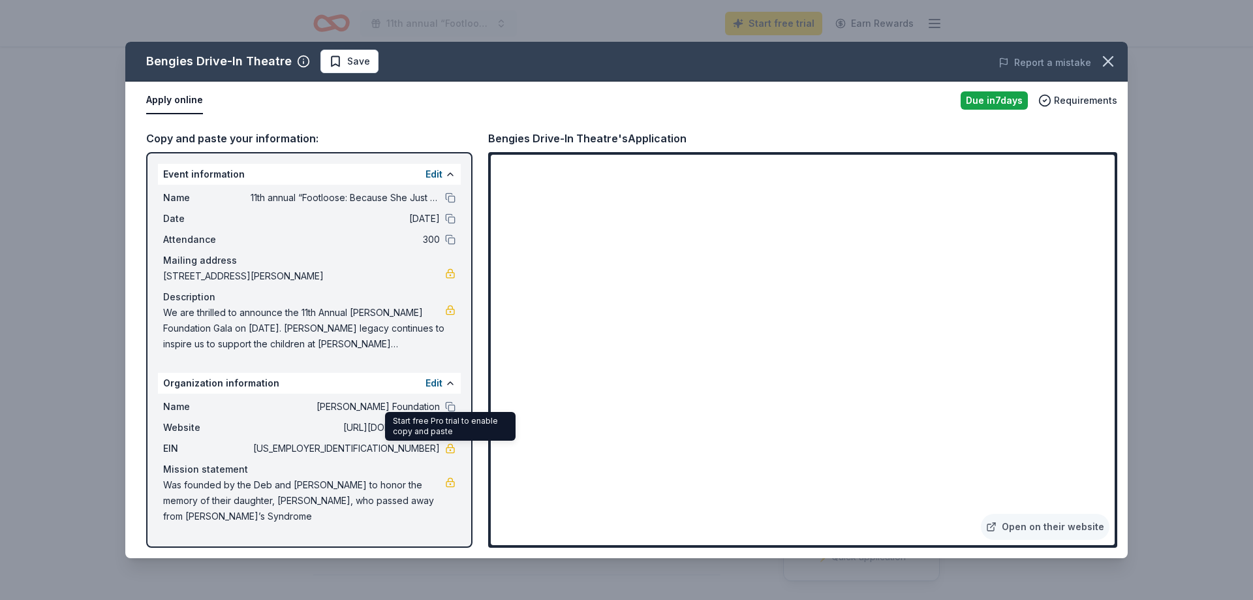
click at [449, 451] on link at bounding box center [450, 448] width 10 height 10
click at [1106, 66] on icon "button" at bounding box center [1108, 61] width 18 height 18
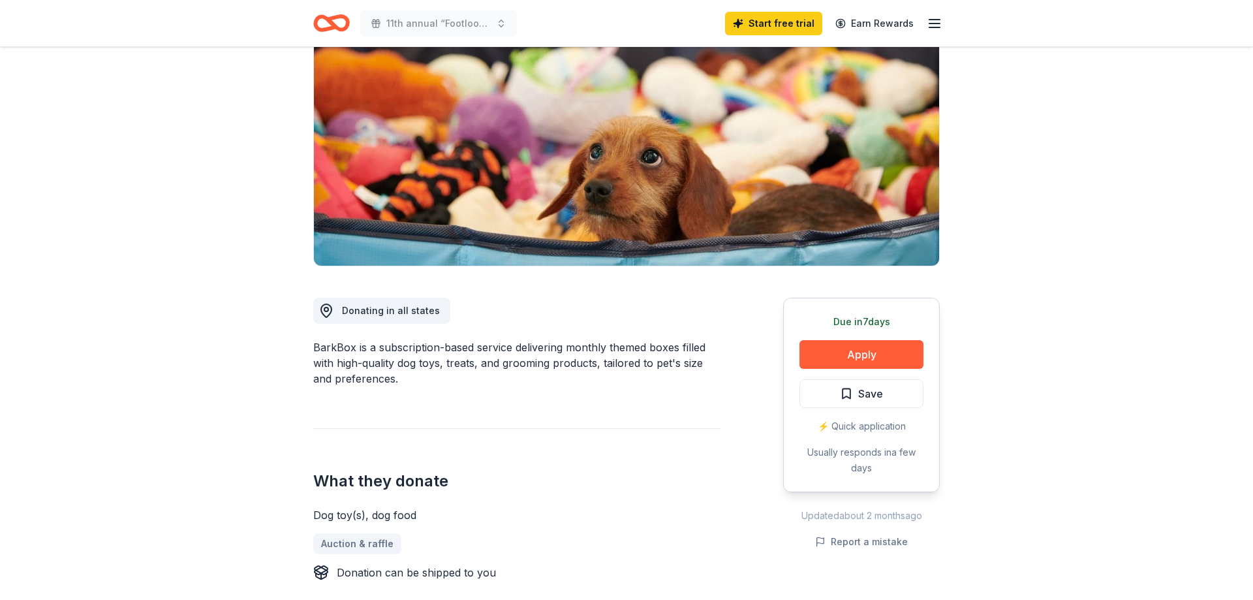
scroll to position [133, 0]
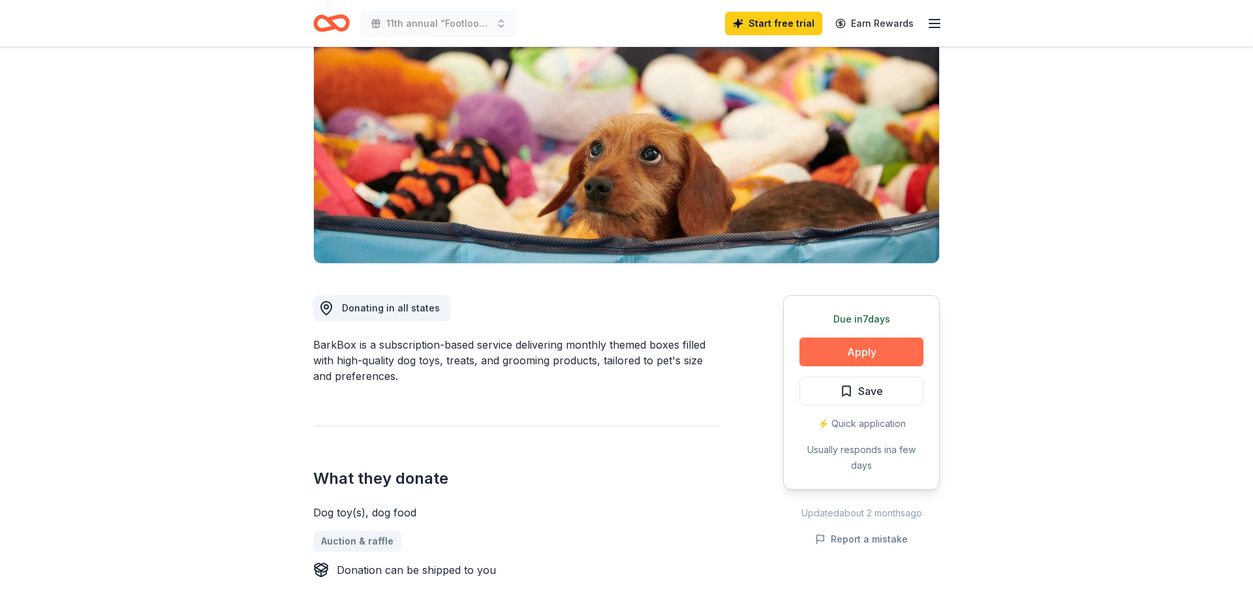
click at [878, 347] on button "Apply" at bounding box center [861, 351] width 124 height 29
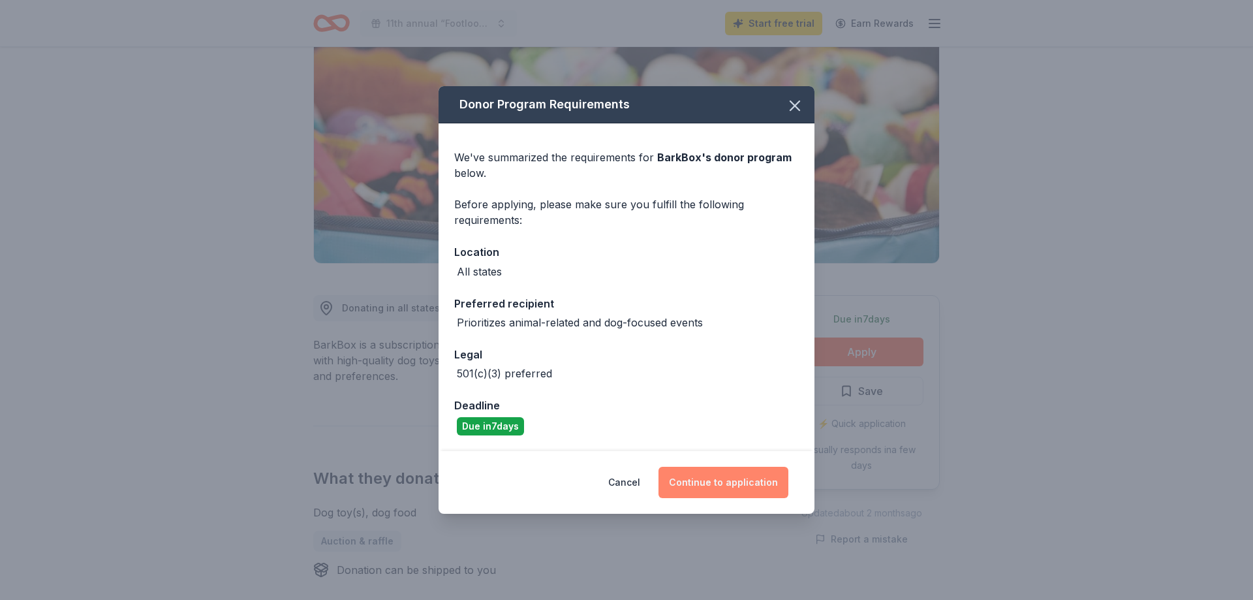
click at [720, 484] on button "Continue to application" at bounding box center [723, 482] width 130 height 31
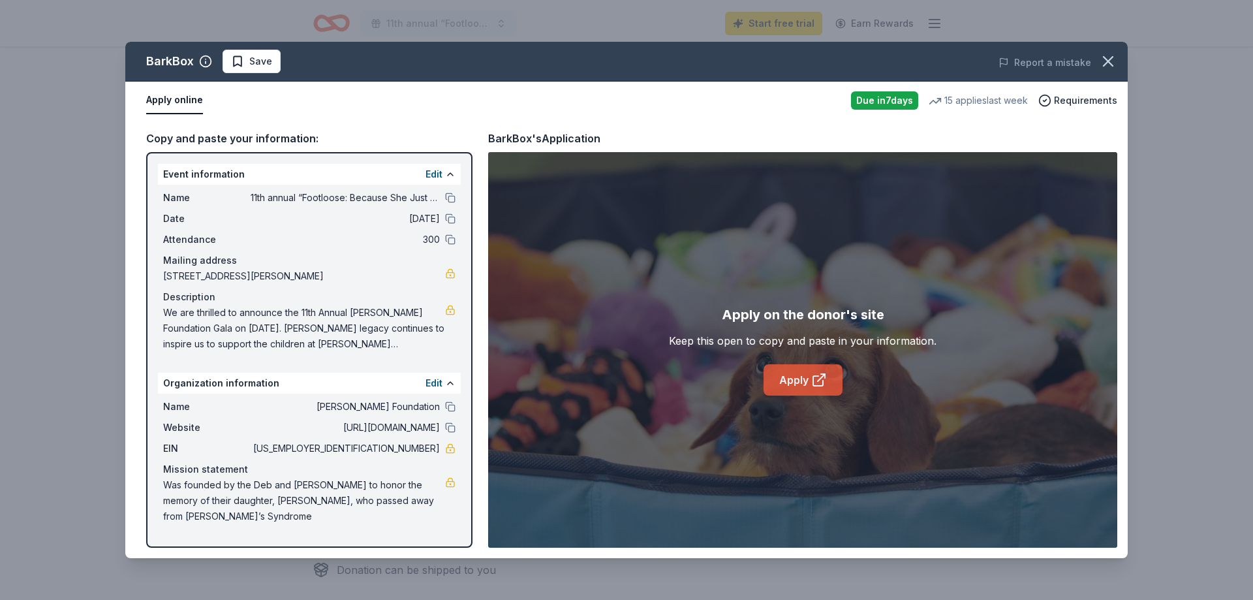
click at [796, 376] on link "Apply" at bounding box center [803, 379] width 79 height 31
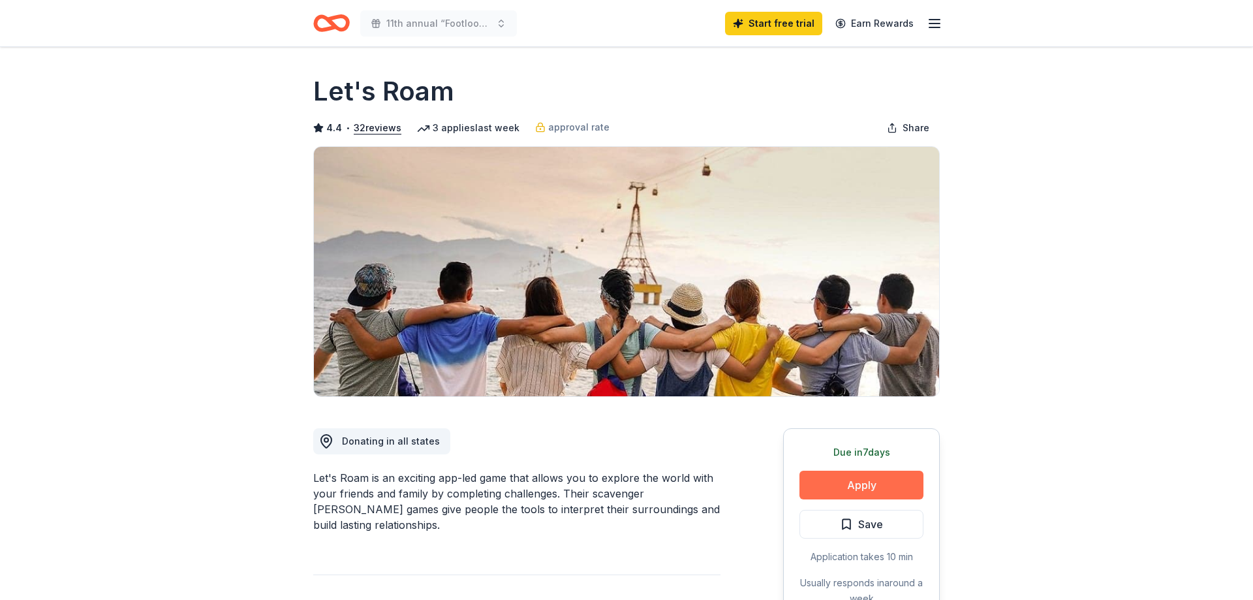
click at [851, 493] on button "Apply" at bounding box center [861, 485] width 124 height 29
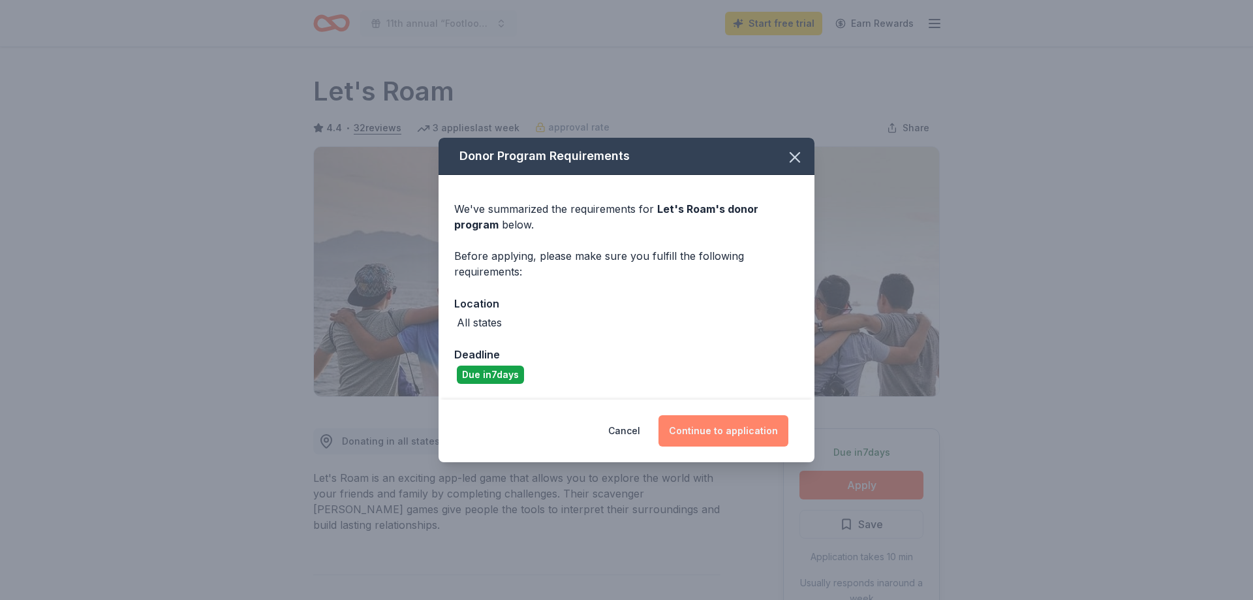
click at [710, 432] on button "Continue to application" at bounding box center [723, 430] width 130 height 31
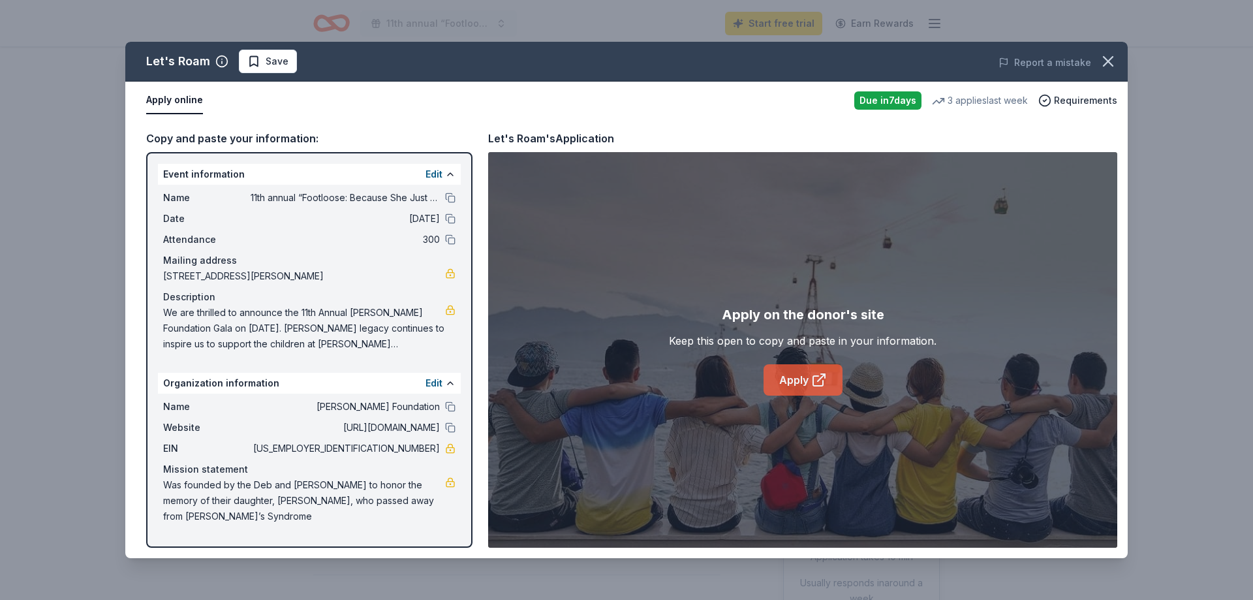
click at [802, 386] on link "Apply" at bounding box center [803, 379] width 79 height 31
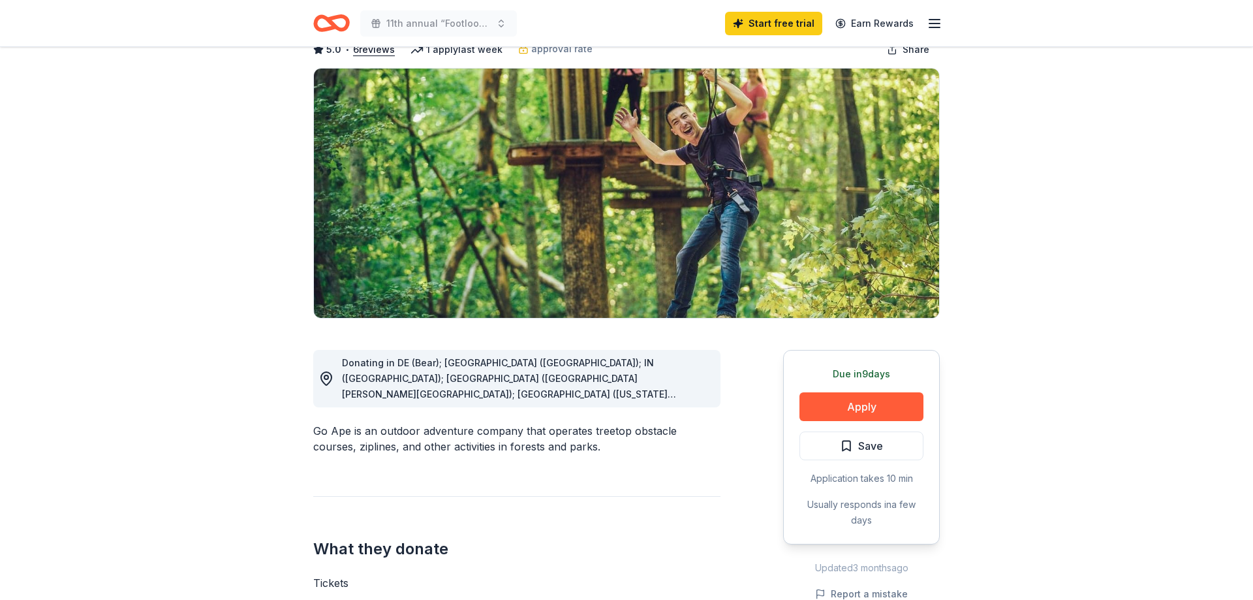
scroll to position [133, 0]
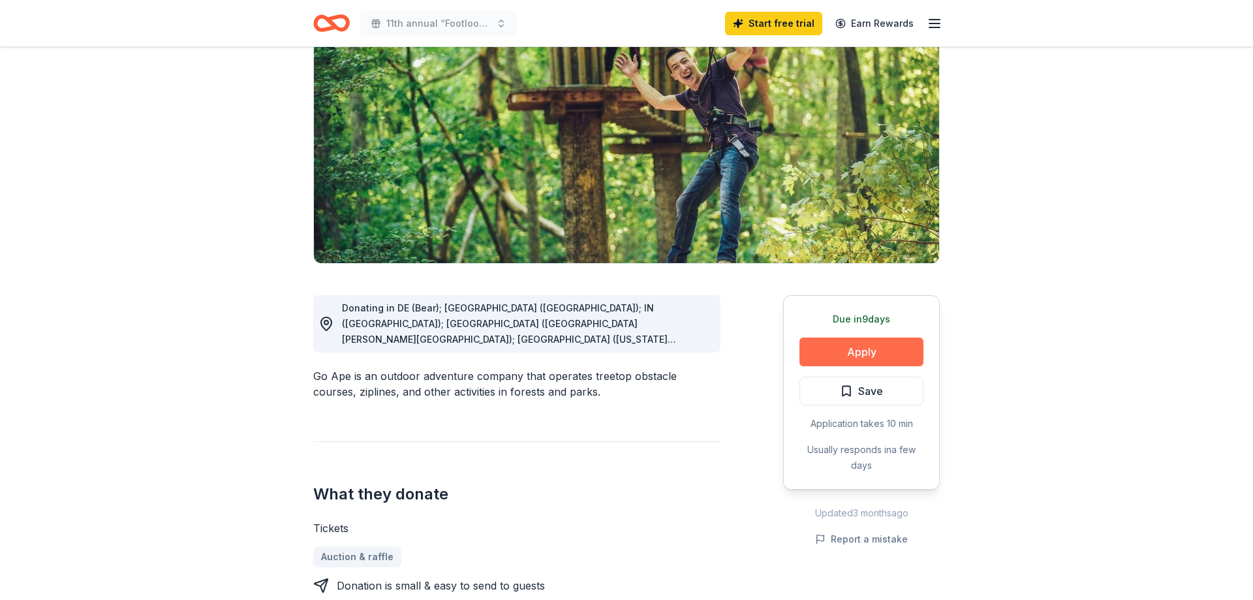
click at [874, 347] on button "Apply" at bounding box center [861, 351] width 124 height 29
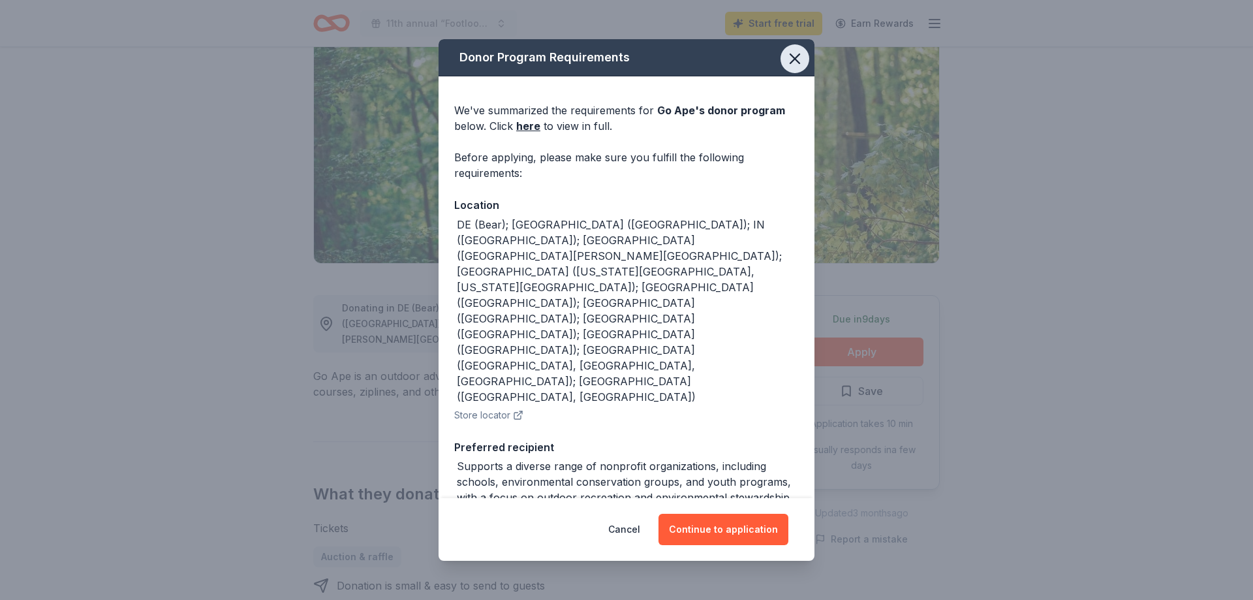
click at [792, 55] on icon "button" at bounding box center [794, 58] width 9 height 9
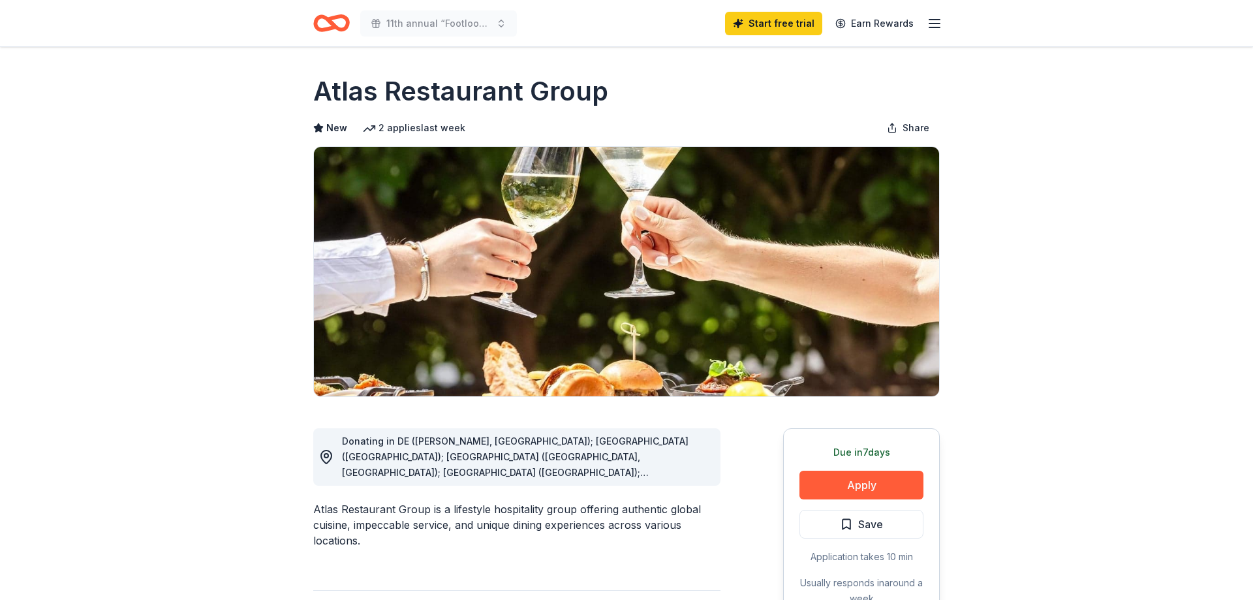
click at [859, 482] on button "Apply" at bounding box center [861, 485] width 124 height 29
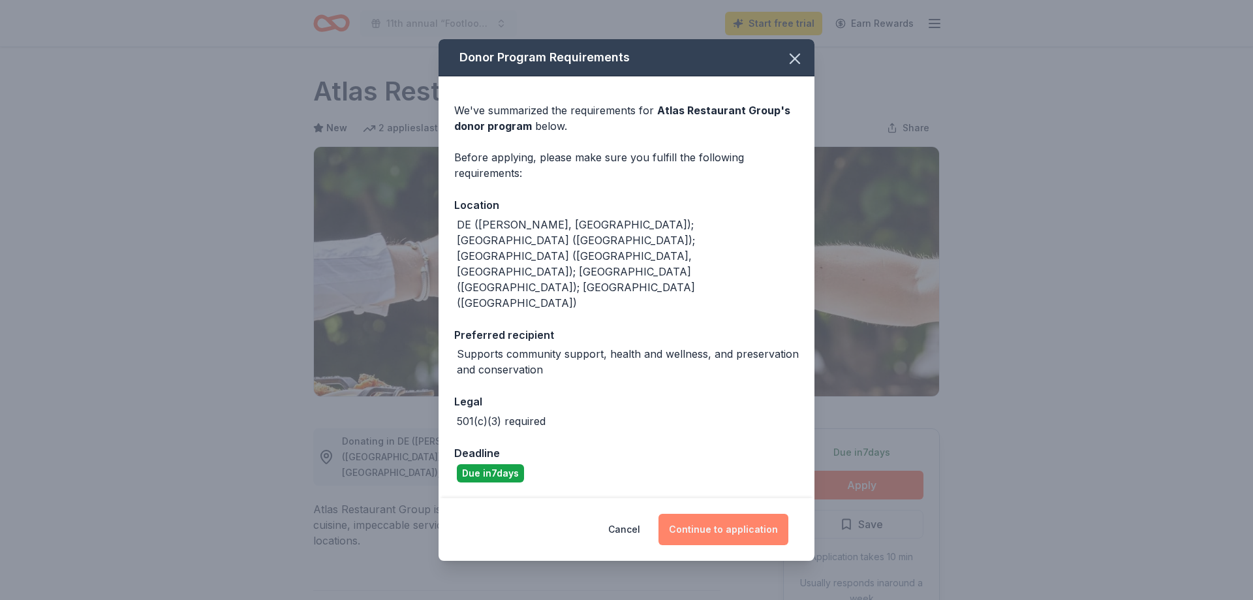
click at [741, 514] on button "Continue to application" at bounding box center [723, 529] width 130 height 31
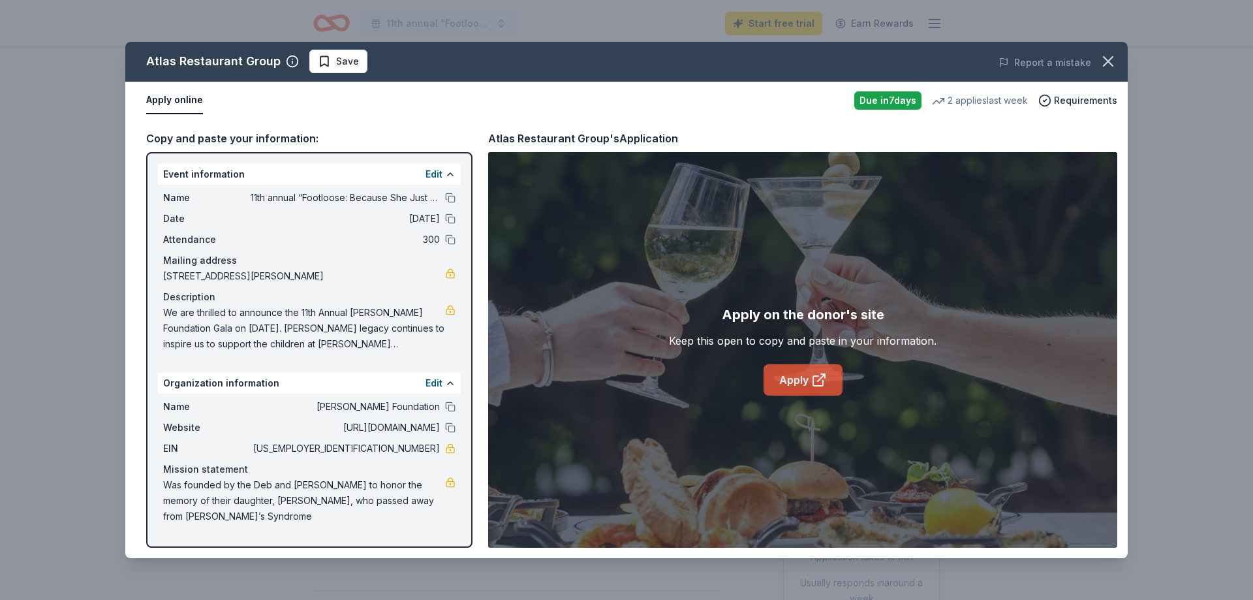
click at [769, 379] on link "Apply" at bounding box center [803, 379] width 79 height 31
click at [451, 405] on button at bounding box center [450, 406] width 10 height 10
